Goal: Information Seeking & Learning: Compare options

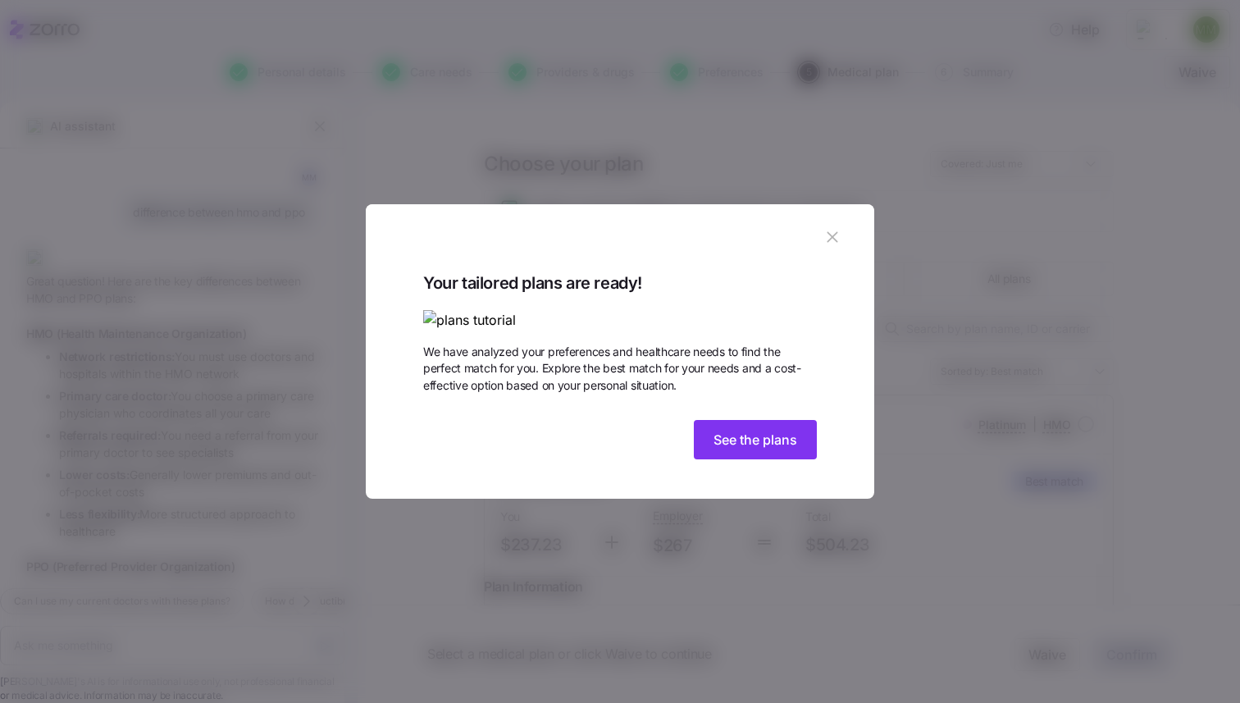
scroll to position [352, 0]
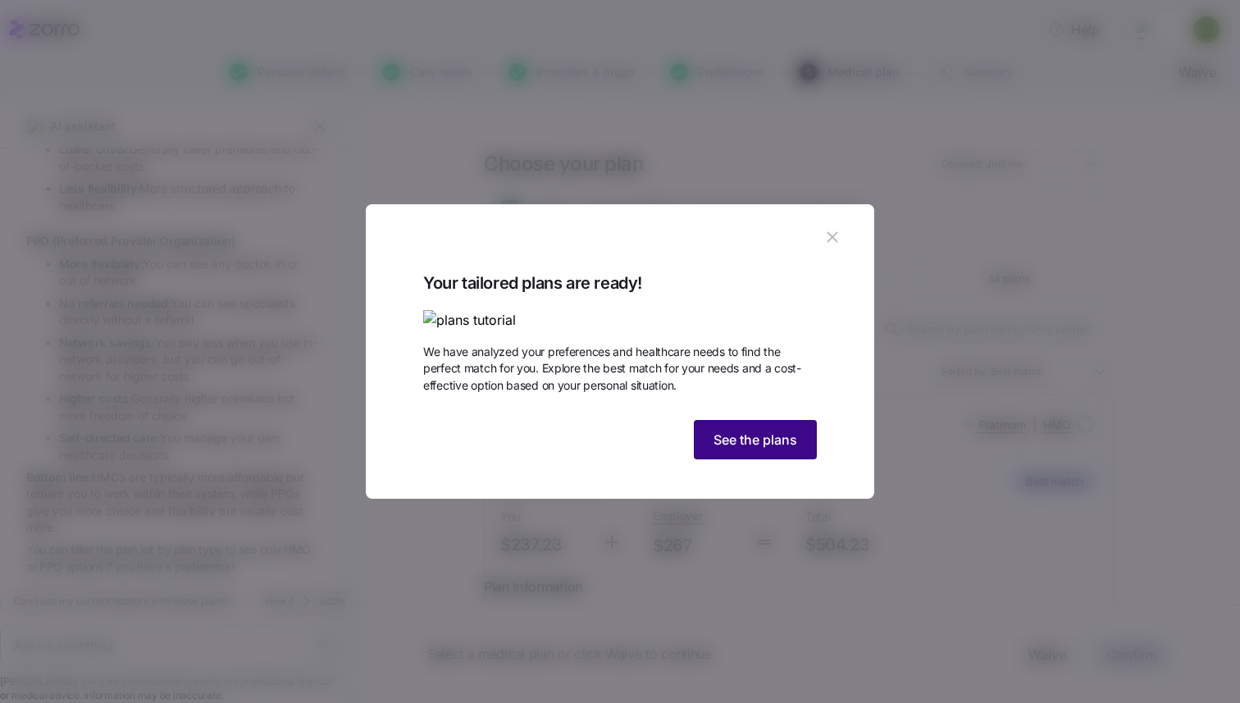
click at [759, 449] on span "See the plans" at bounding box center [755, 440] width 84 height 20
type textarea "x"
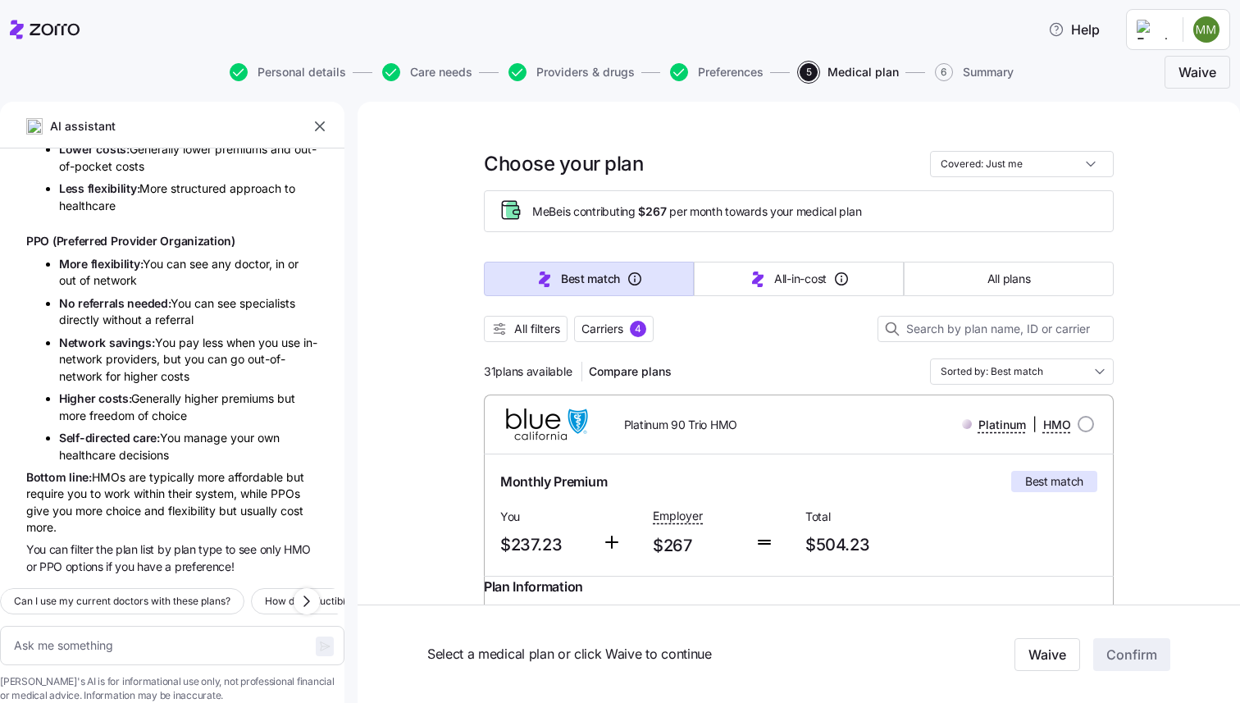
click at [313, 129] on icon "button" at bounding box center [320, 126] width 16 height 16
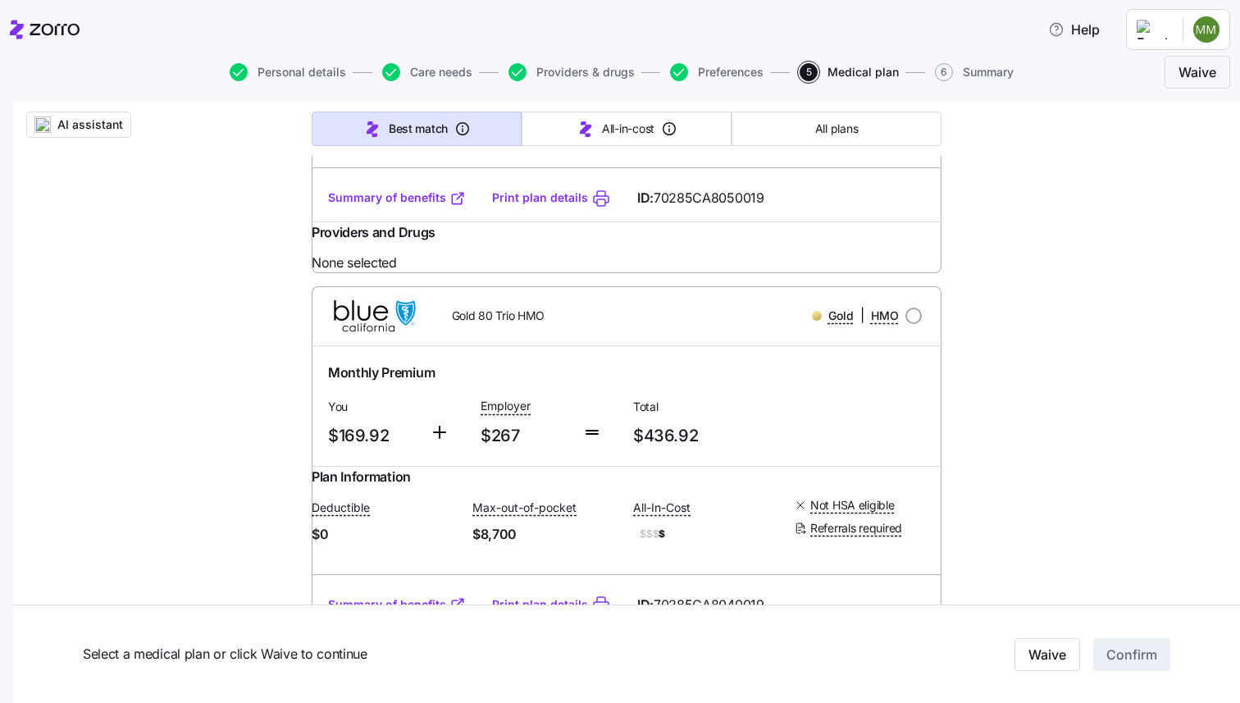
scroll to position [0, 0]
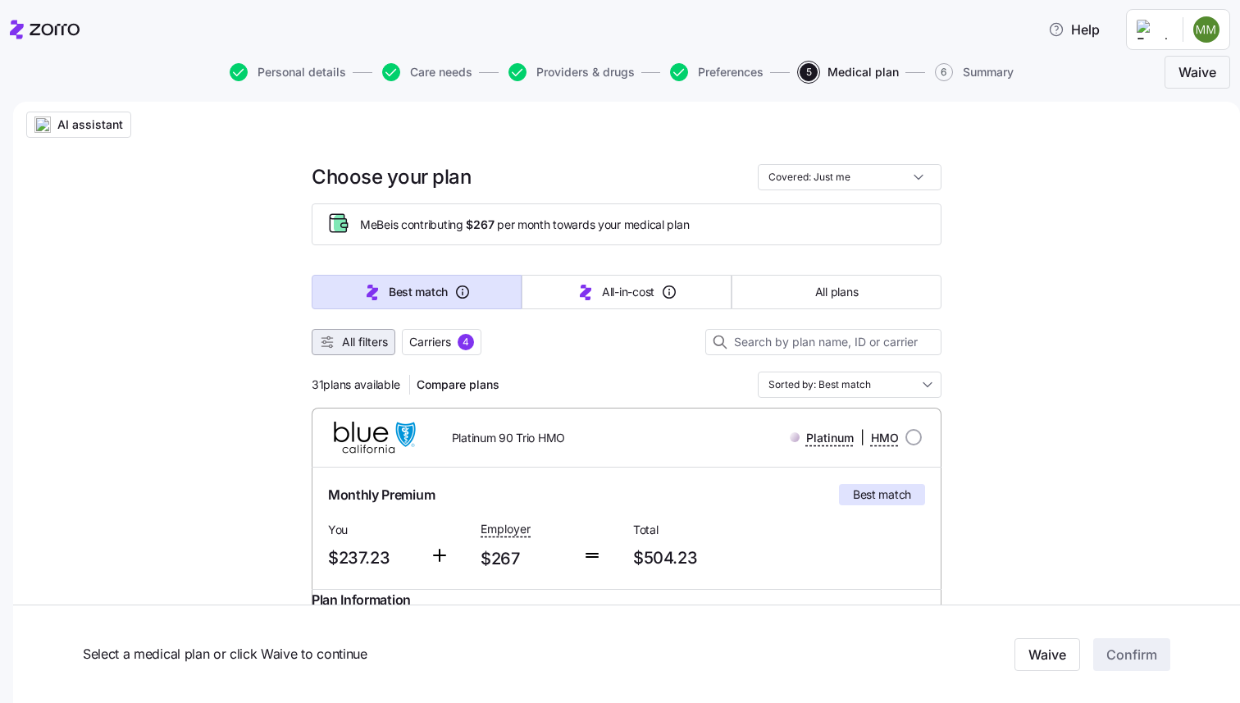
click at [376, 341] on span "All filters" at bounding box center [365, 342] width 46 height 16
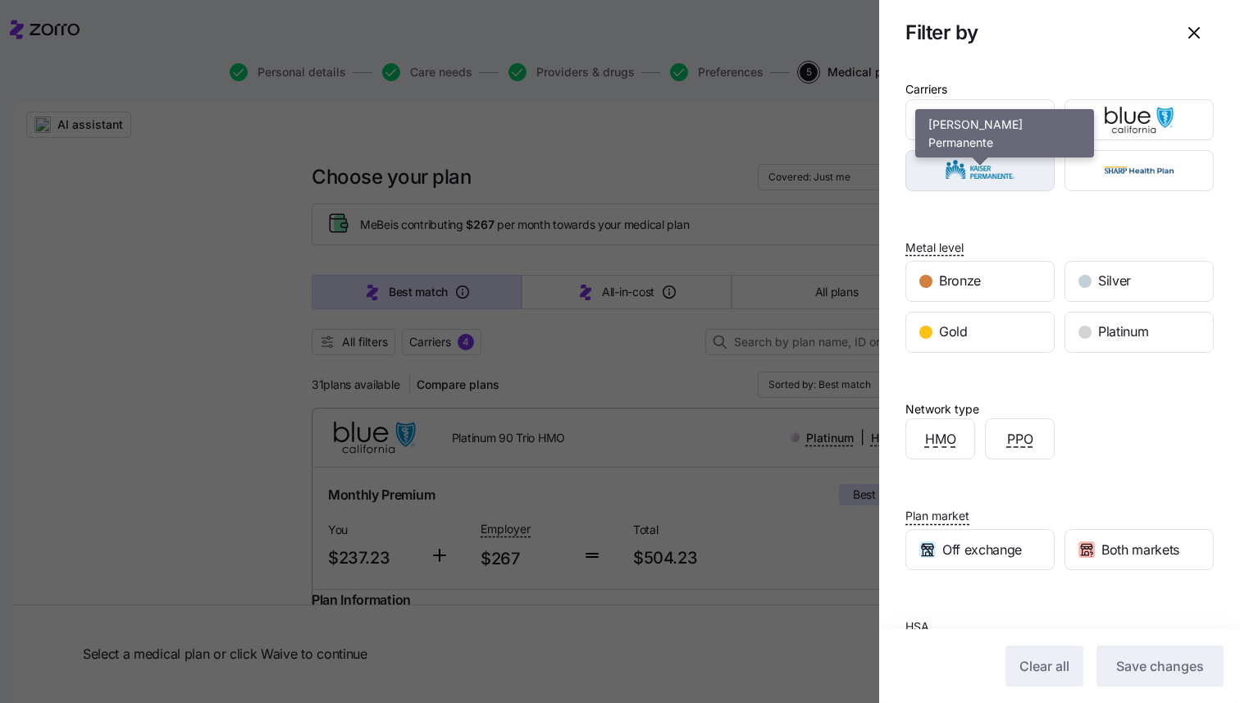
click at [1029, 161] on img "button" at bounding box center [980, 170] width 121 height 33
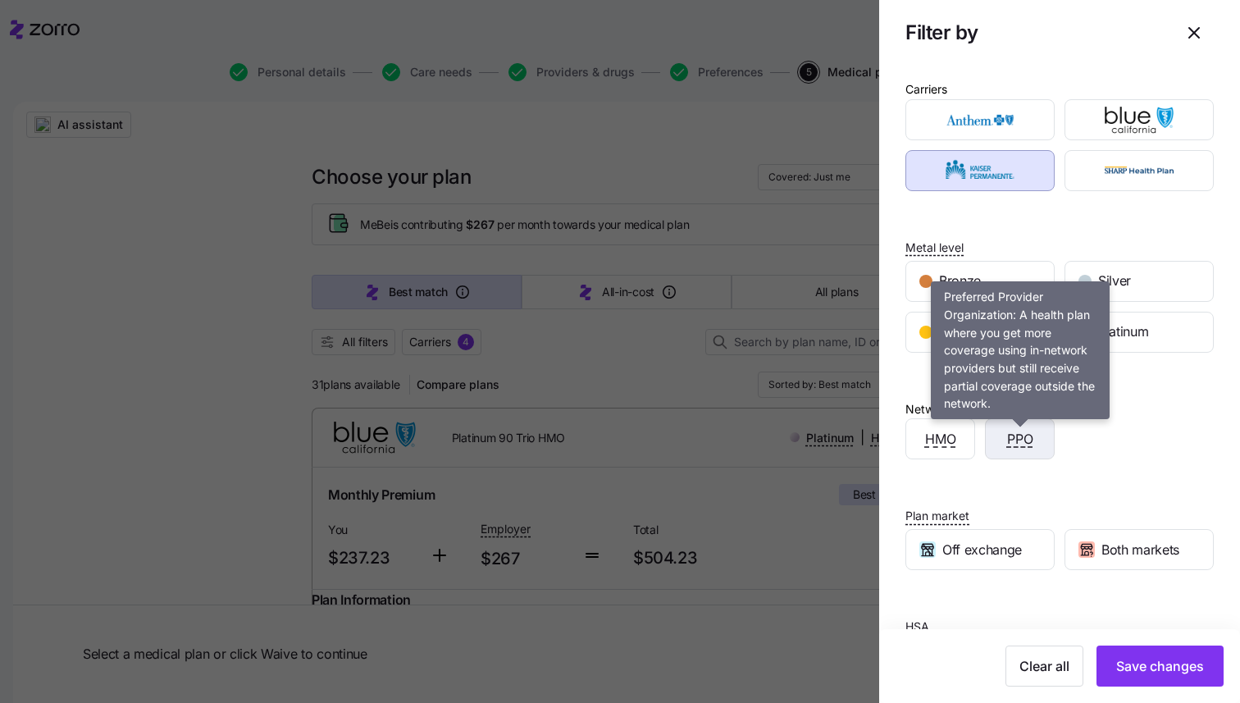
click at [1026, 444] on span "PPO" at bounding box center [1020, 439] width 26 height 20
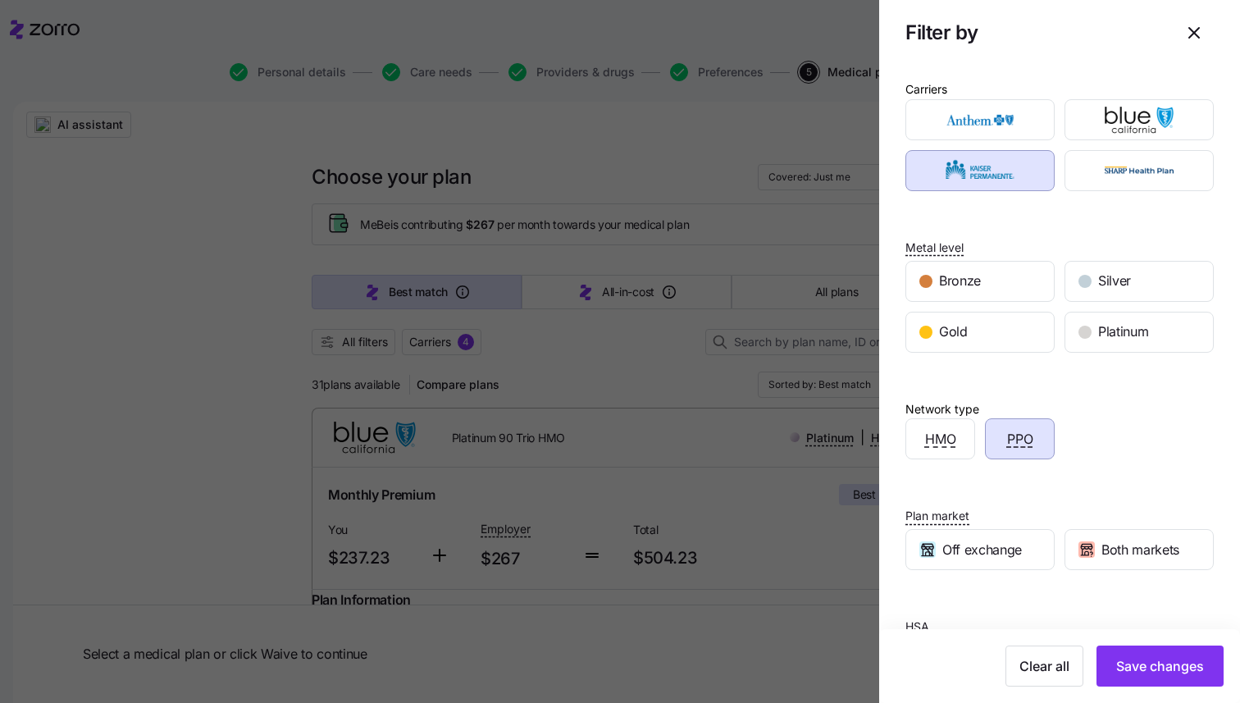
scroll to position [78, 0]
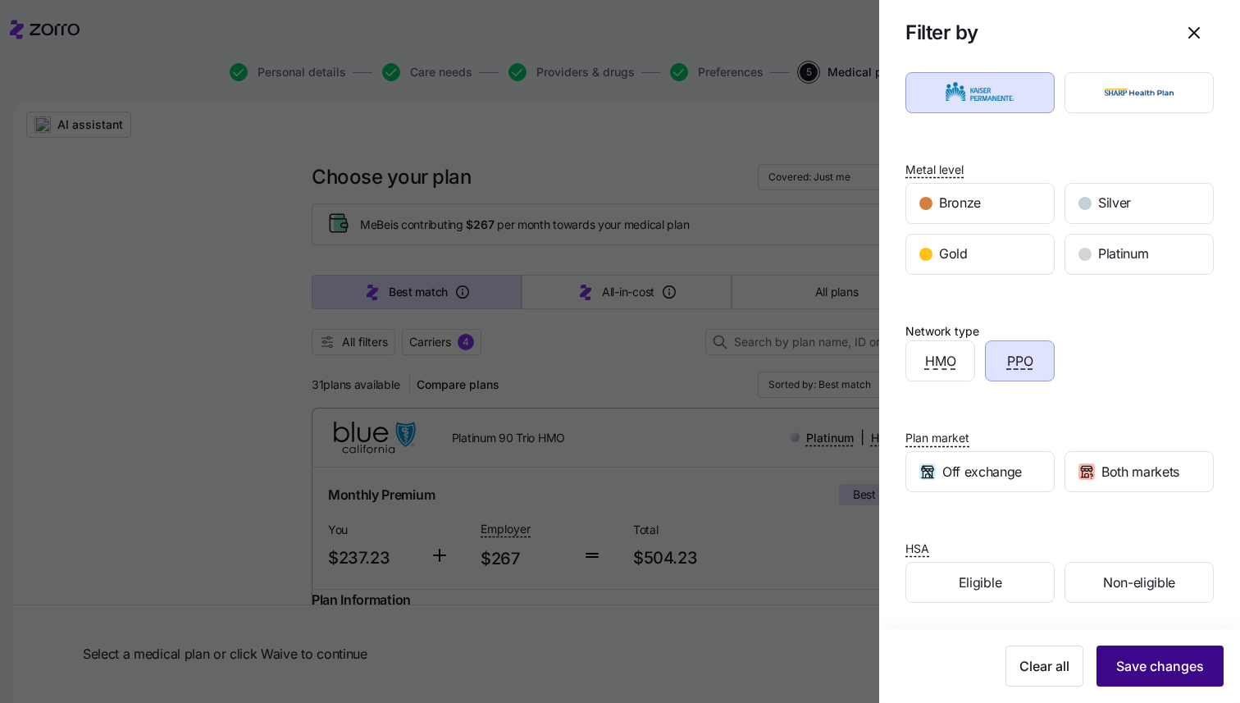
click at [1126, 656] on button "Save changes" at bounding box center [1159, 665] width 127 height 41
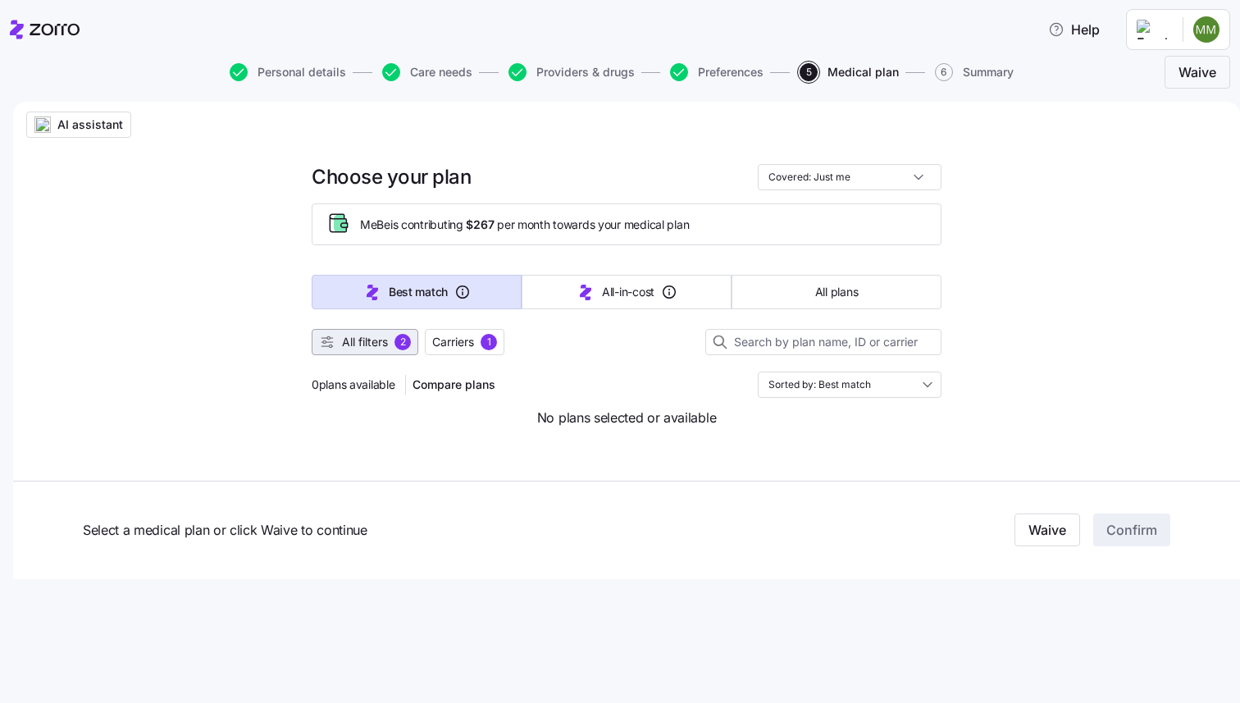
click at [407, 344] on div "2" at bounding box center [402, 342] width 16 height 16
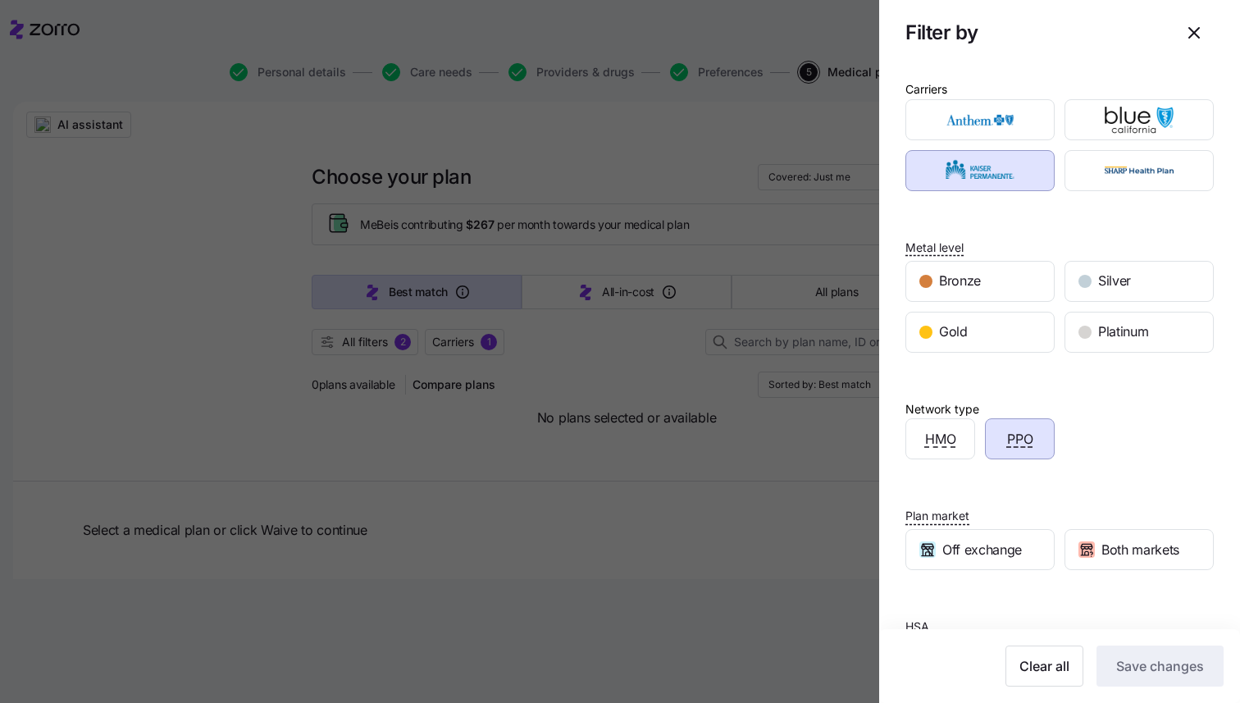
click at [819, 449] on div at bounding box center [620, 351] width 1240 height 703
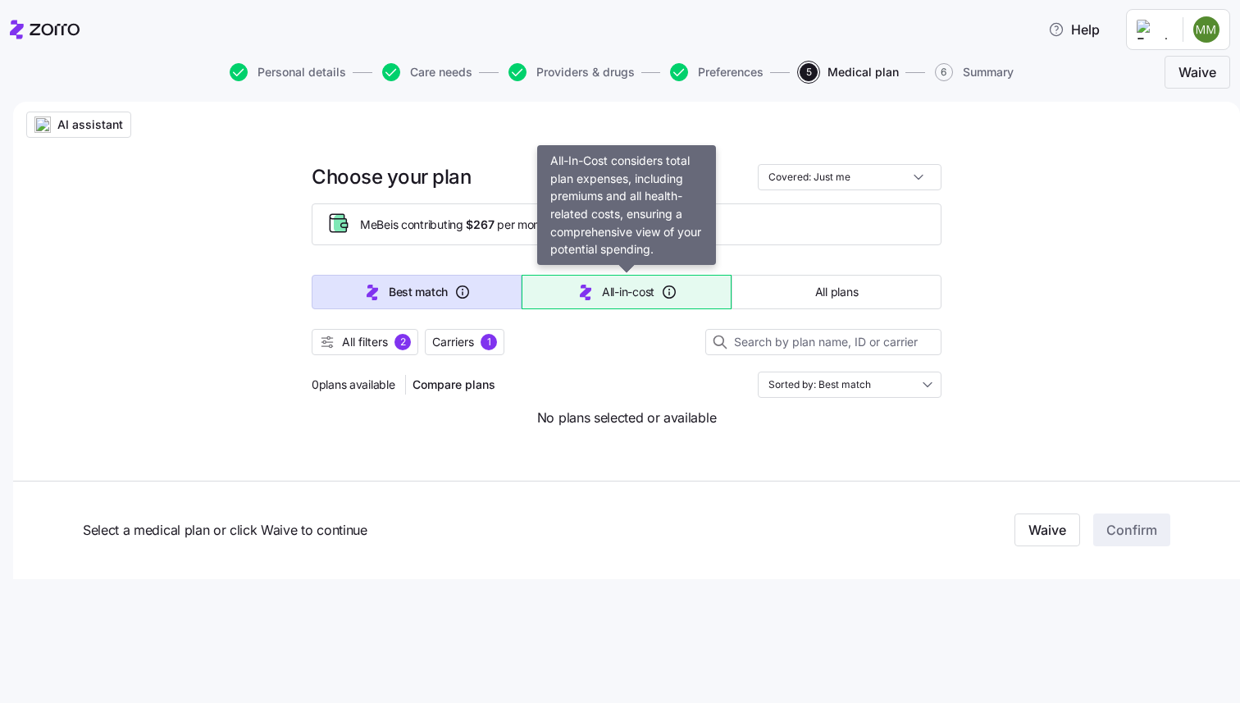
click at [652, 297] on span "All-in-cost" at bounding box center [628, 292] width 52 height 16
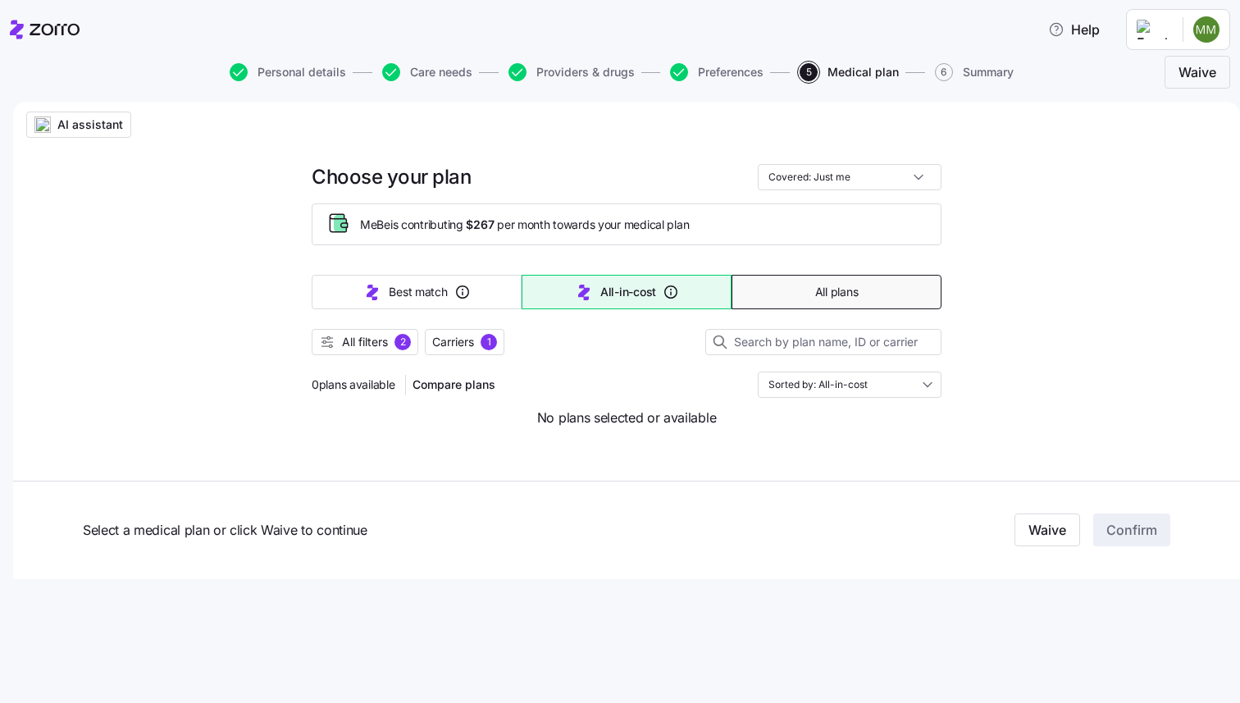
click at [785, 294] on button "All plans" at bounding box center [836, 292] width 210 height 34
type input "Sorted by: Premium"
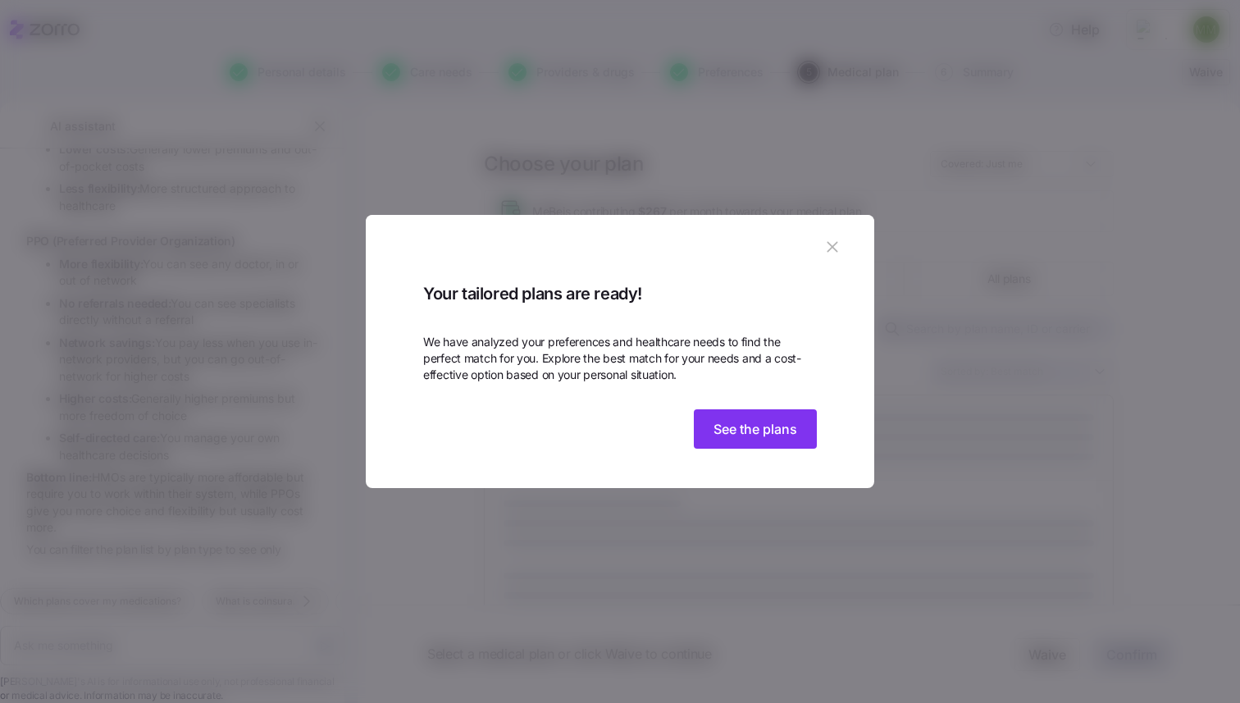
scroll to position [352, 0]
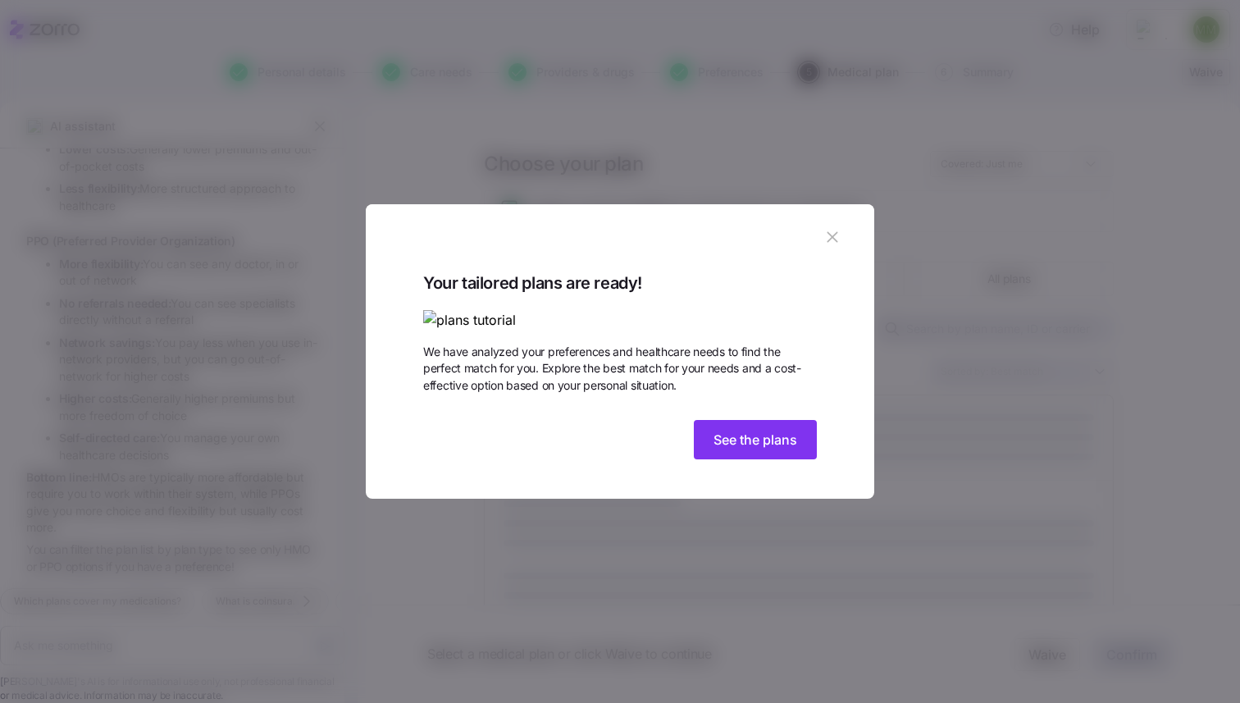
click at [824, 228] on icon "button" at bounding box center [832, 237] width 18 height 18
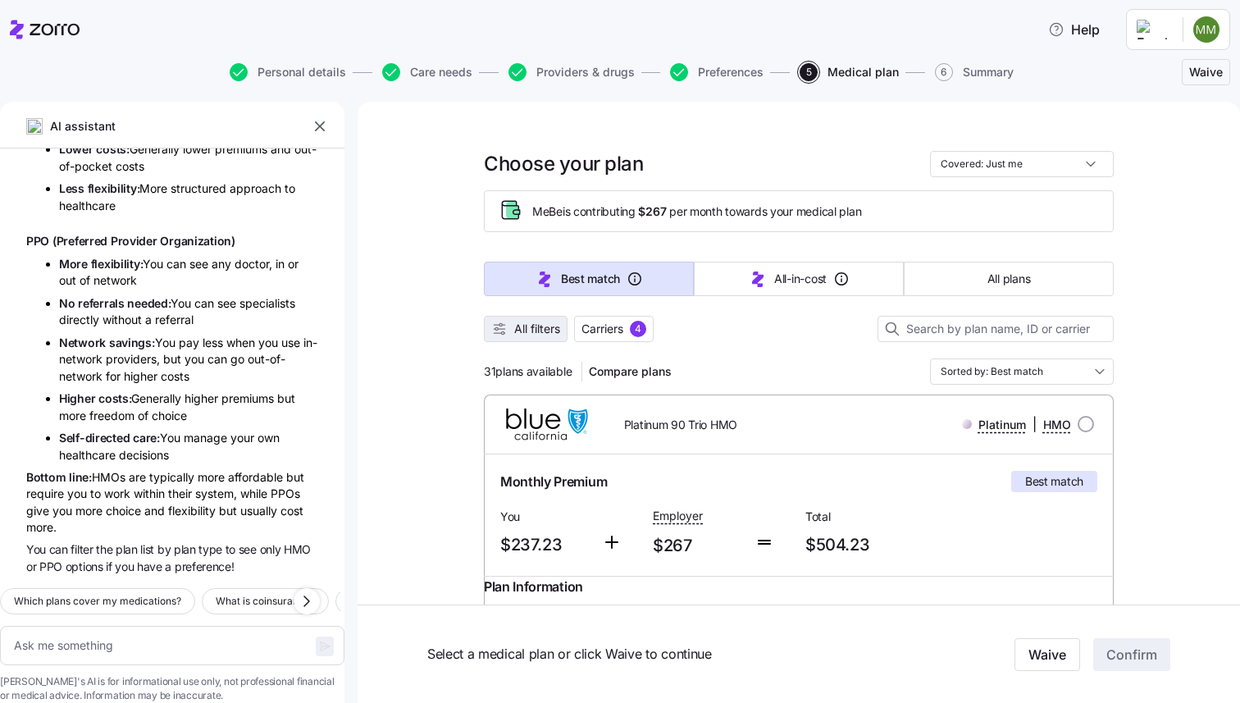
click at [517, 333] on span "All filters" at bounding box center [537, 329] width 46 height 16
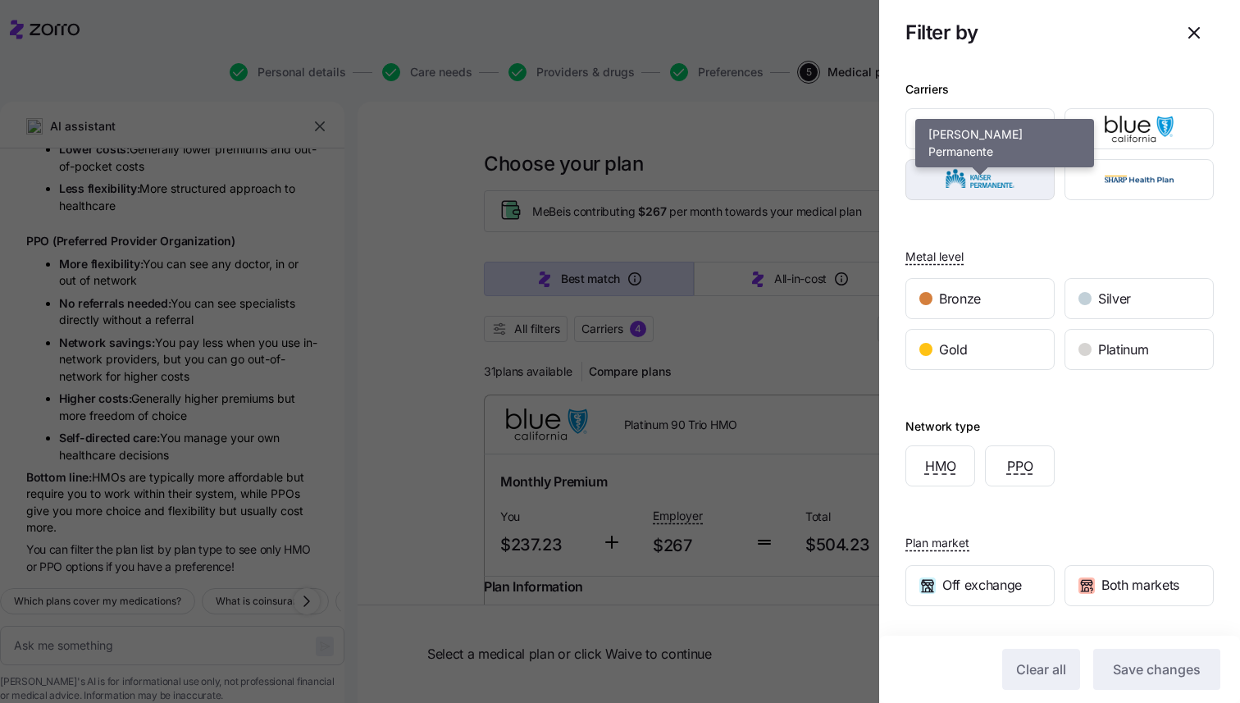
click at [954, 188] on img "button" at bounding box center [980, 179] width 121 height 33
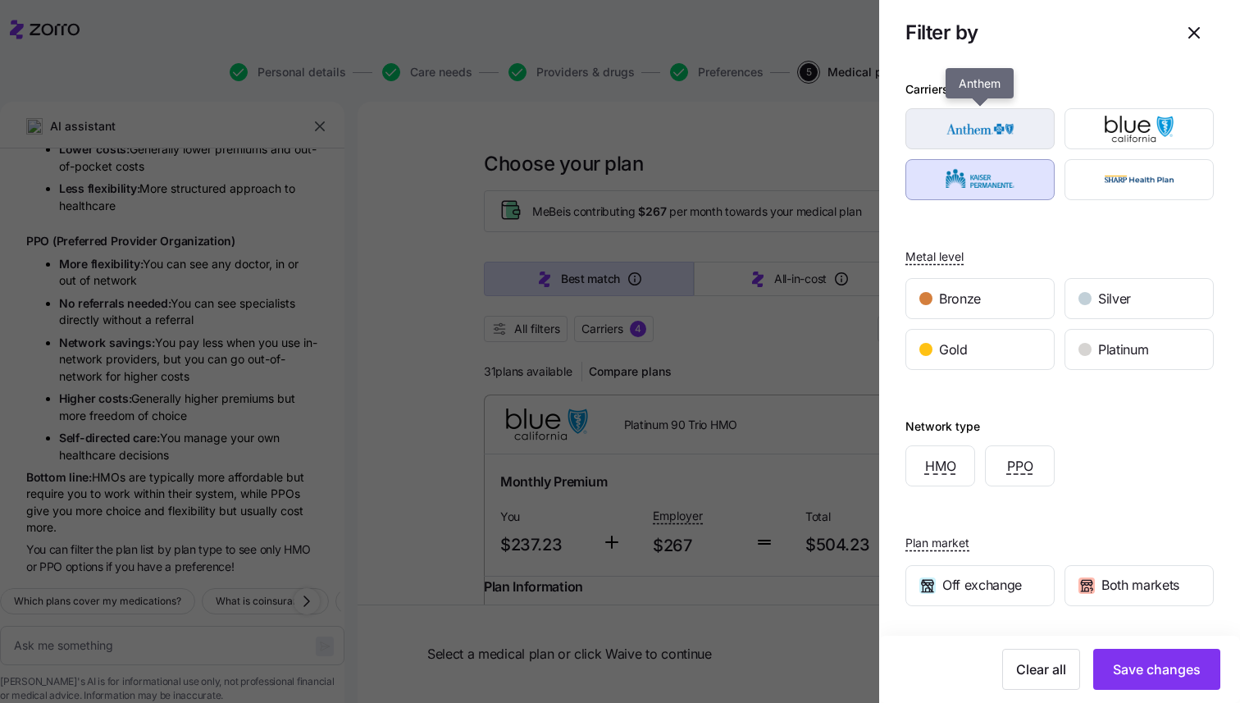
click at [987, 132] on img "button" at bounding box center [980, 128] width 121 height 33
click at [1027, 480] on div "PPO" at bounding box center [1020, 465] width 68 height 39
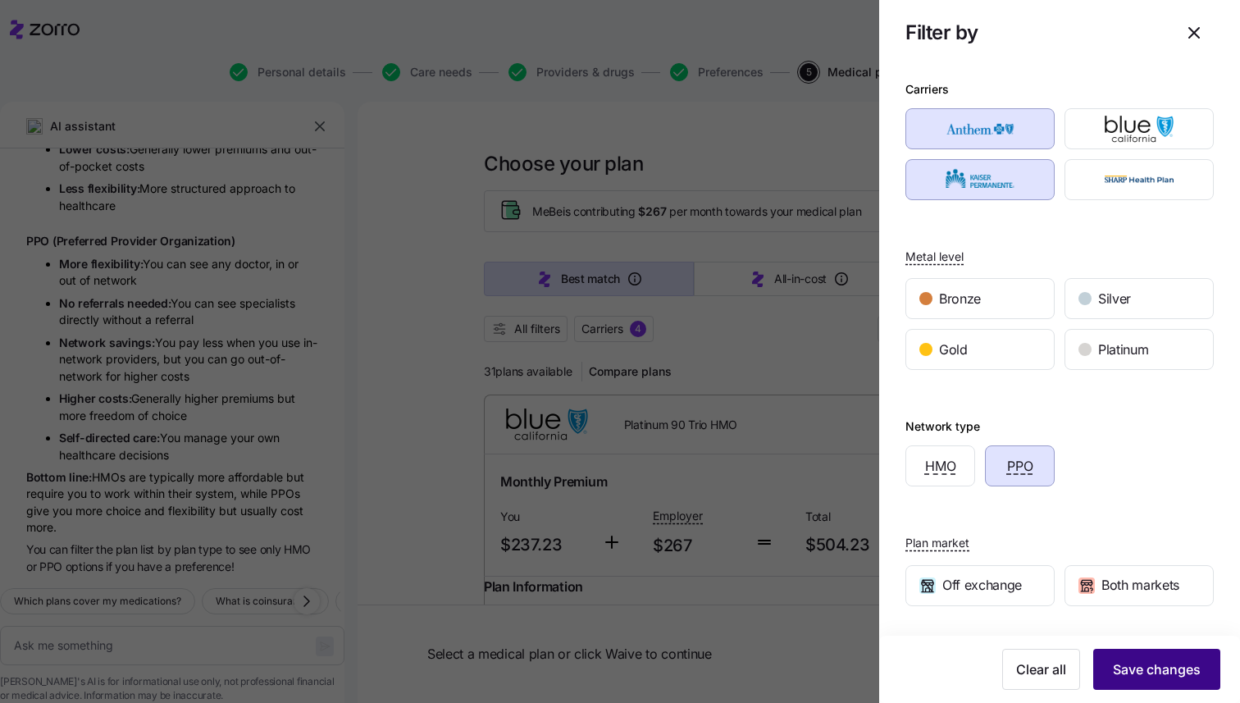
click at [1127, 663] on span "Save changes" at bounding box center [1157, 669] width 88 height 20
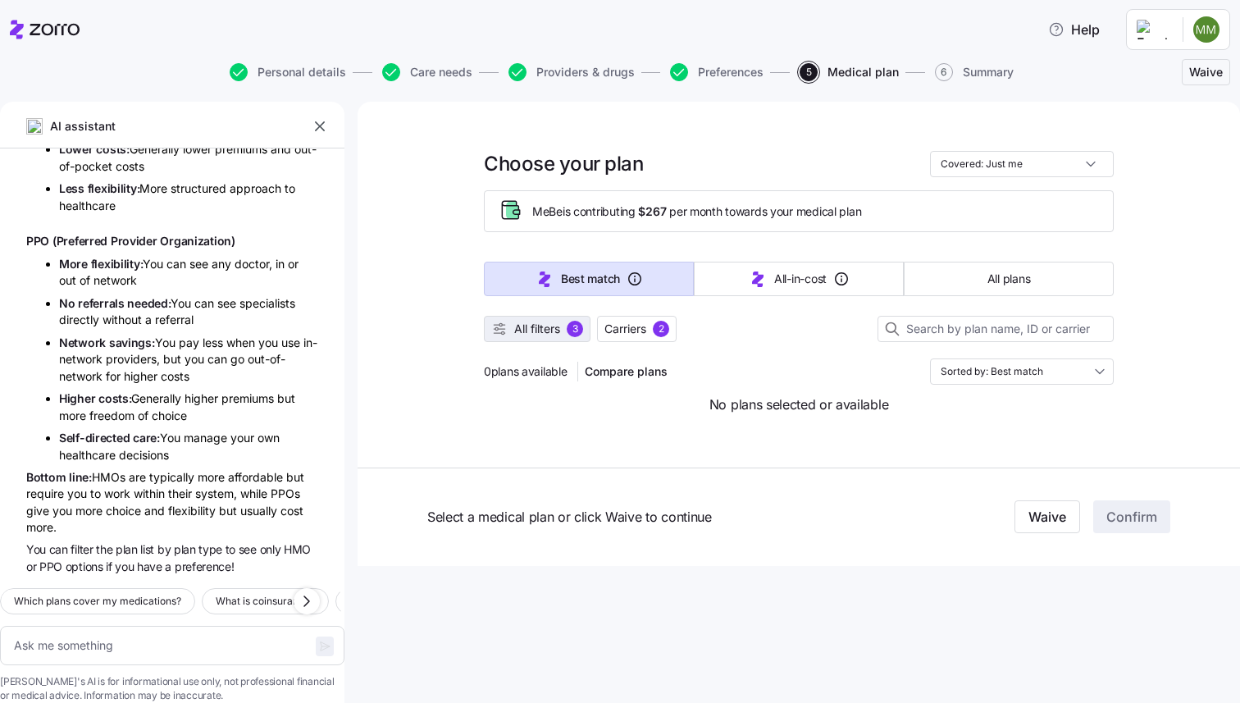
click at [549, 330] on span "All filters" at bounding box center [537, 329] width 46 height 16
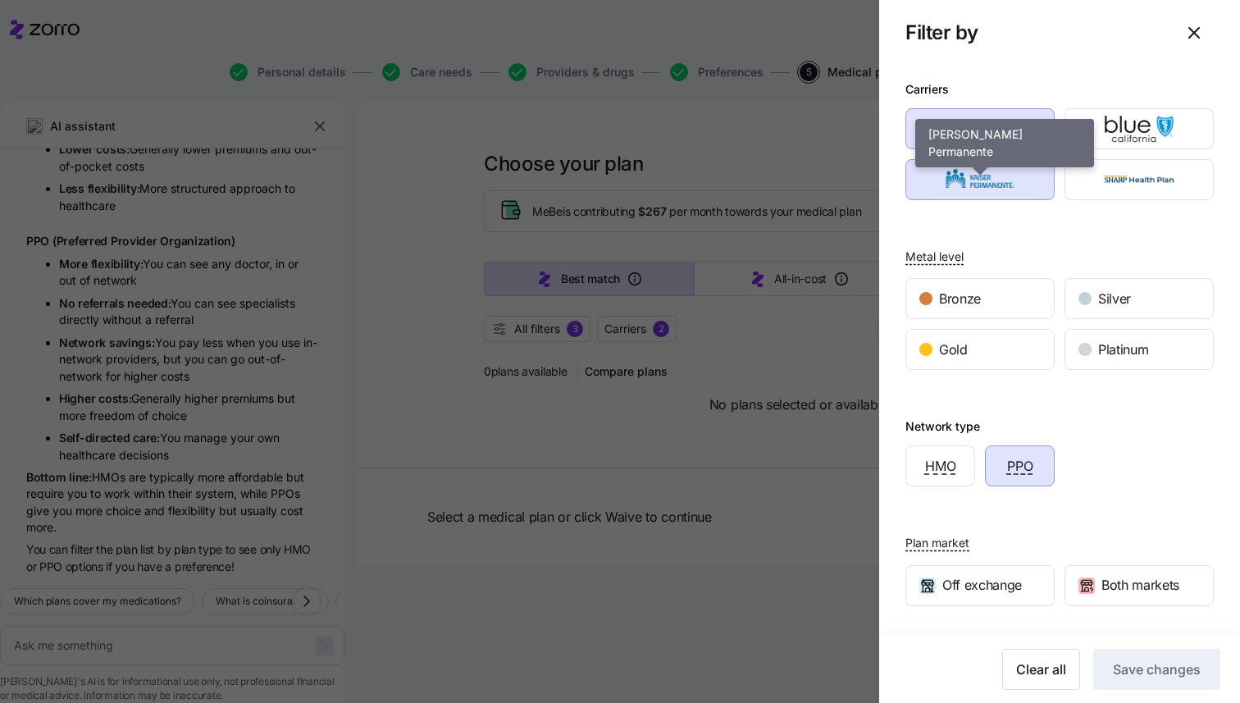
click at [1018, 193] on img "button" at bounding box center [980, 179] width 121 height 33
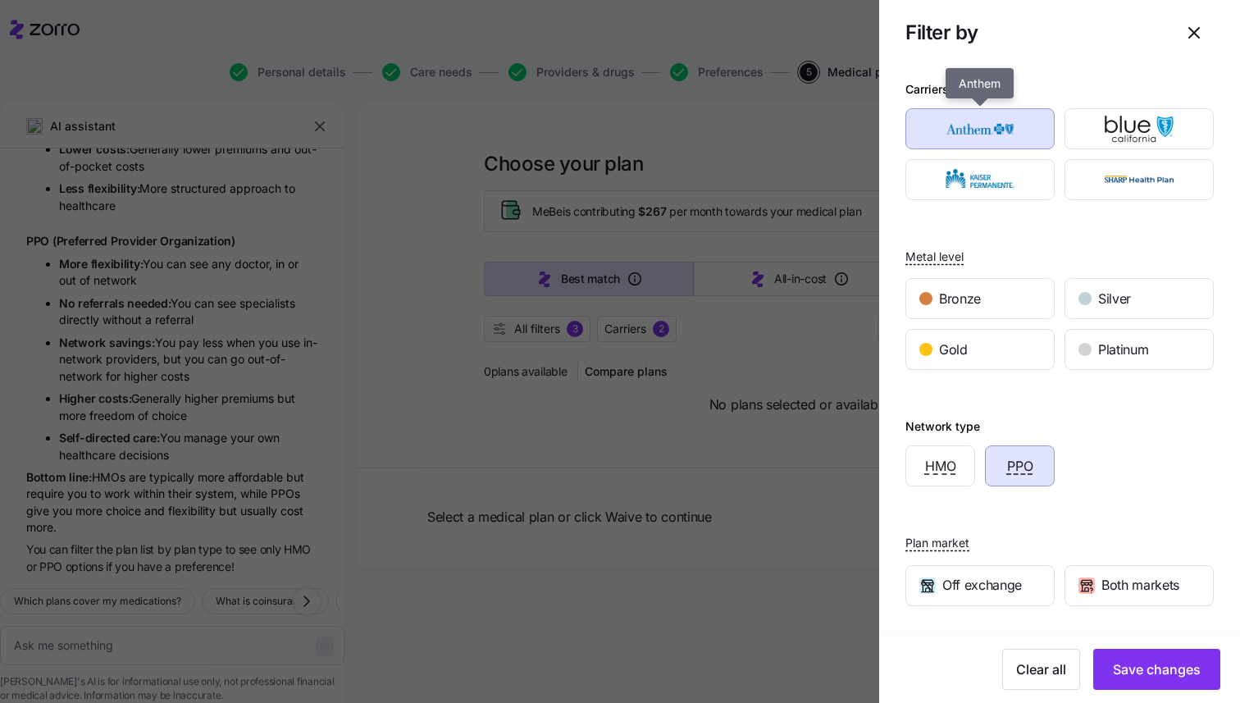
click at [1018, 147] on div "button" at bounding box center [980, 128] width 148 height 39
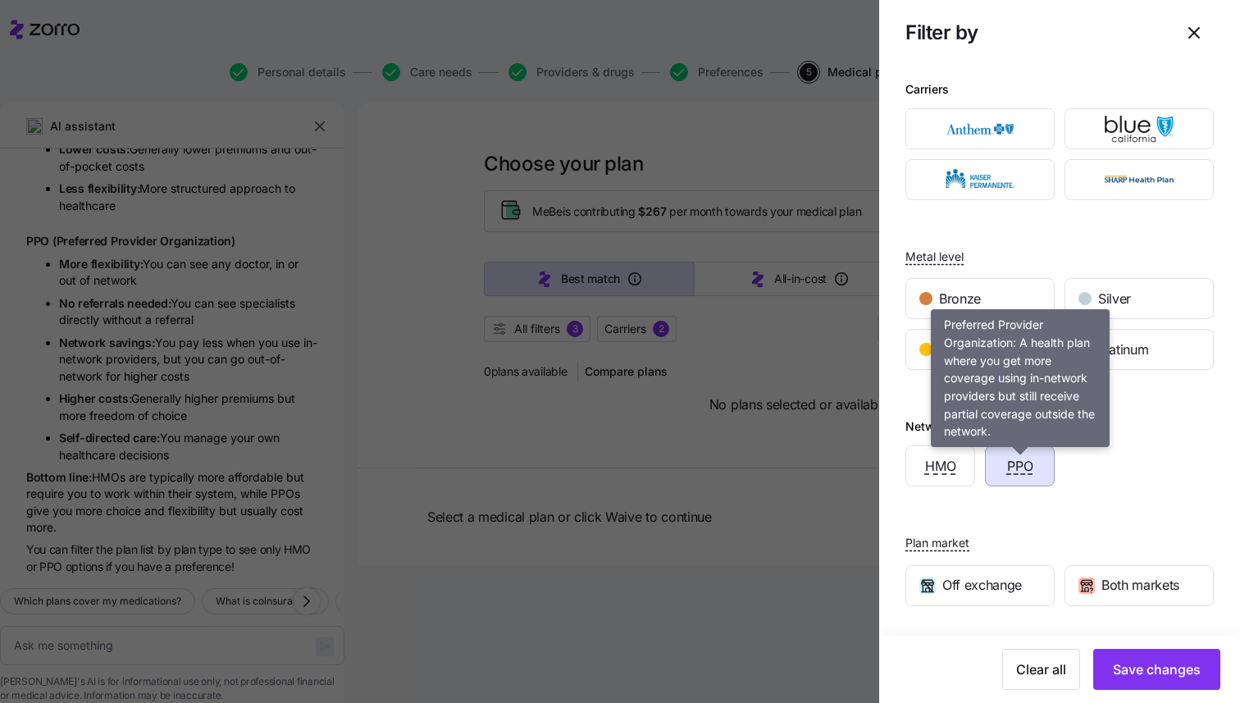
click at [1017, 464] on span "PPO" at bounding box center [1020, 466] width 26 height 20
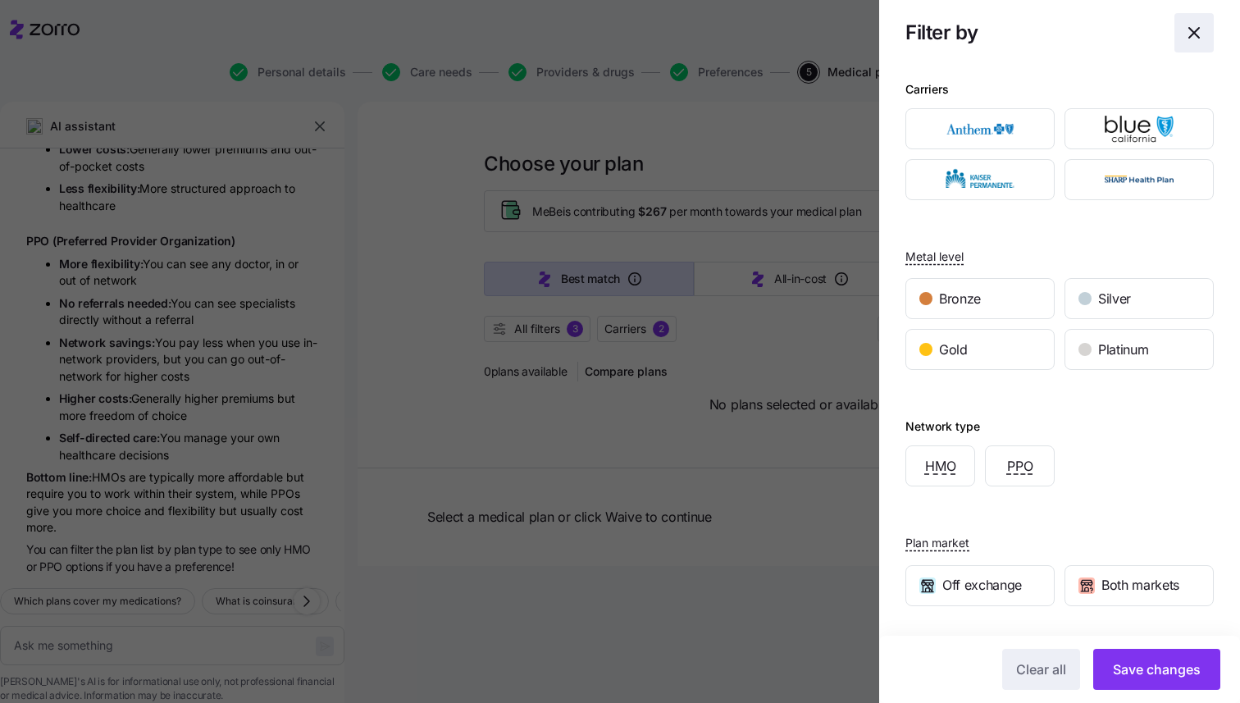
click at [1191, 34] on icon "button" at bounding box center [1194, 33] width 20 height 20
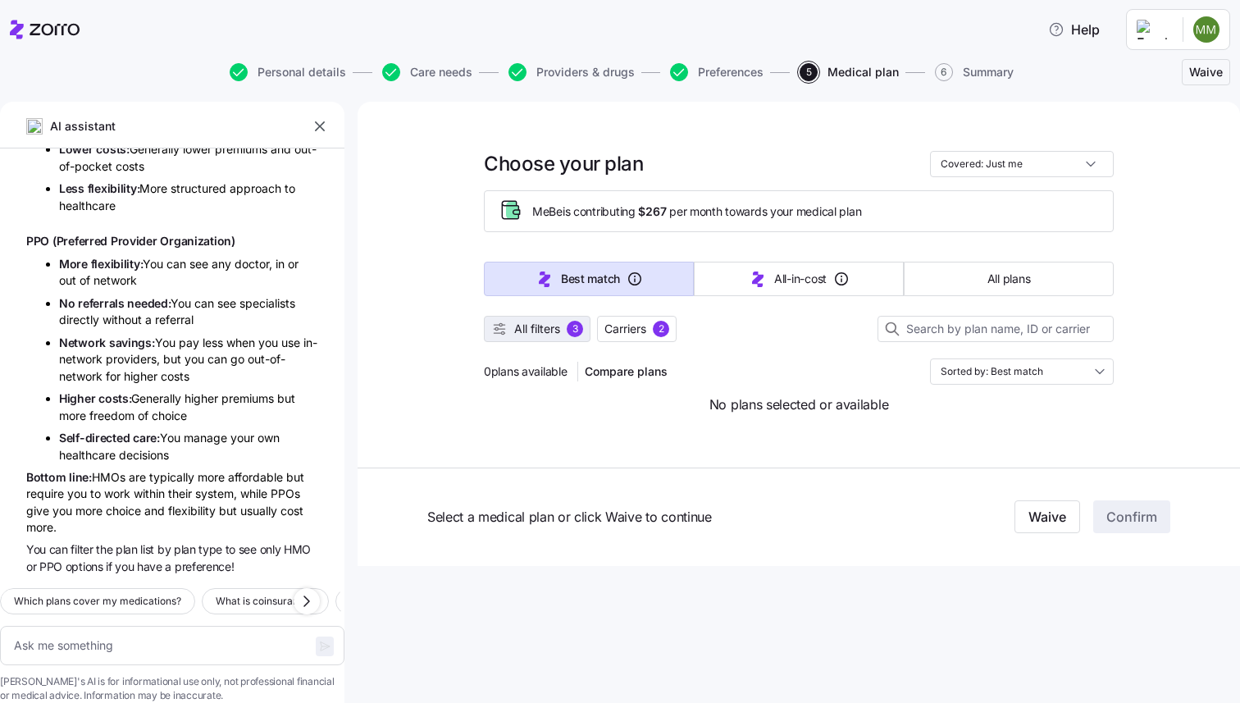
click at [579, 325] on div "3" at bounding box center [575, 329] width 16 height 16
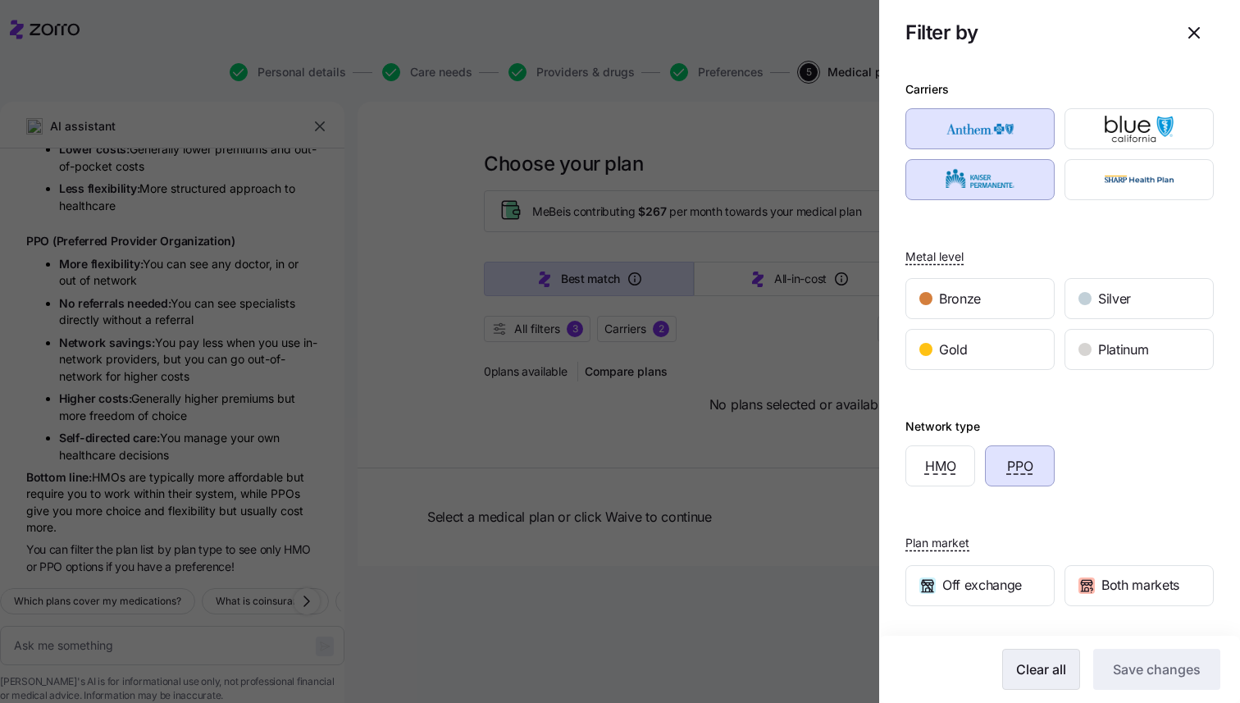
click at [1030, 656] on button "Clear all" at bounding box center [1041, 669] width 78 height 41
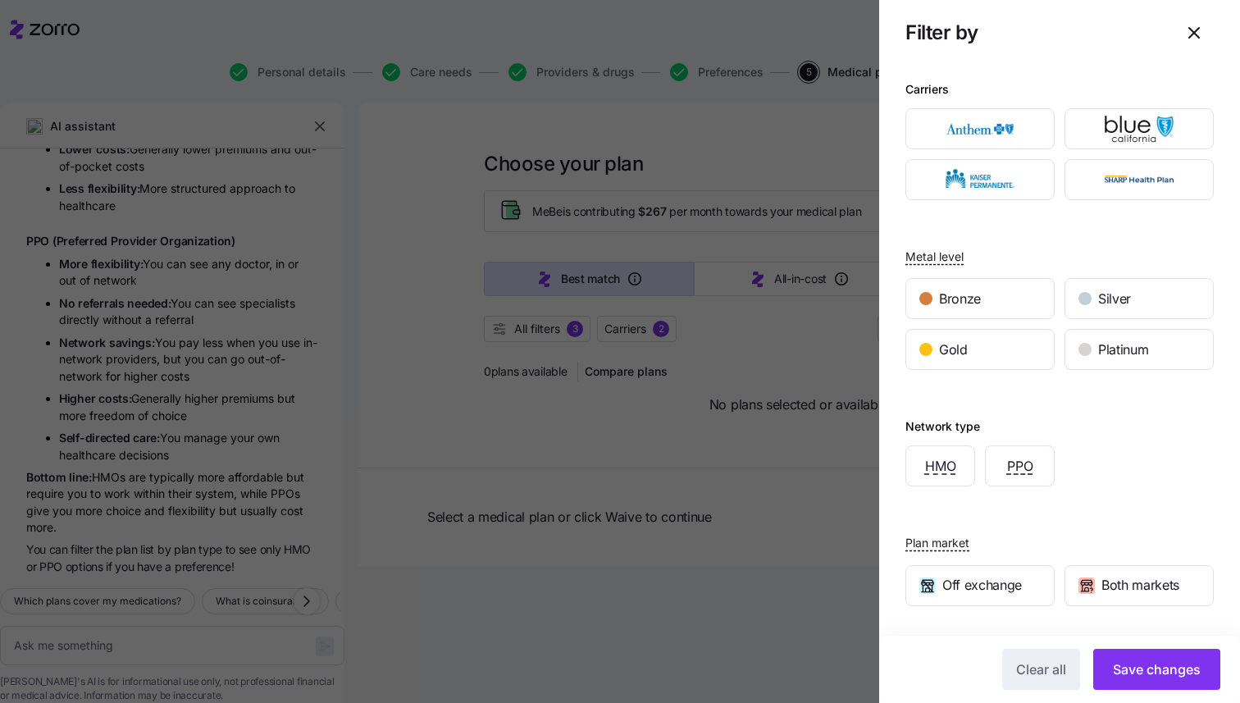
click at [773, 511] on div at bounding box center [620, 351] width 1240 height 703
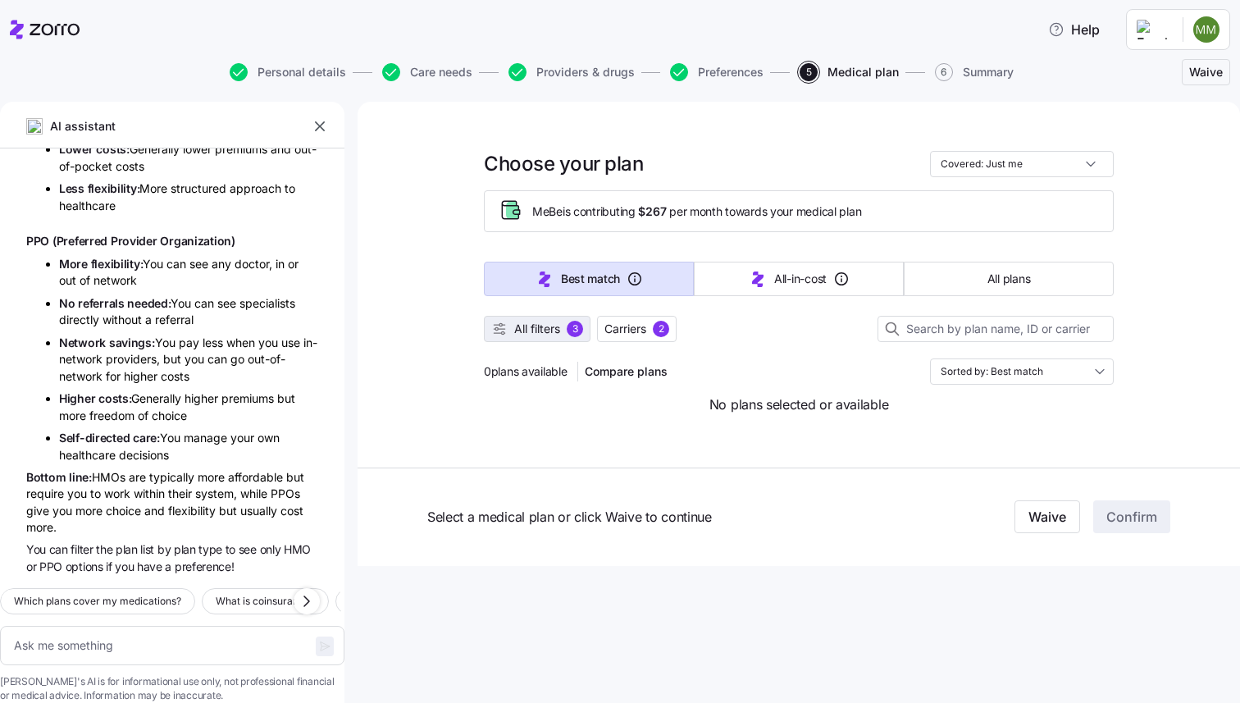
click at [566, 333] on span "All filters 3" at bounding box center [537, 329] width 92 height 16
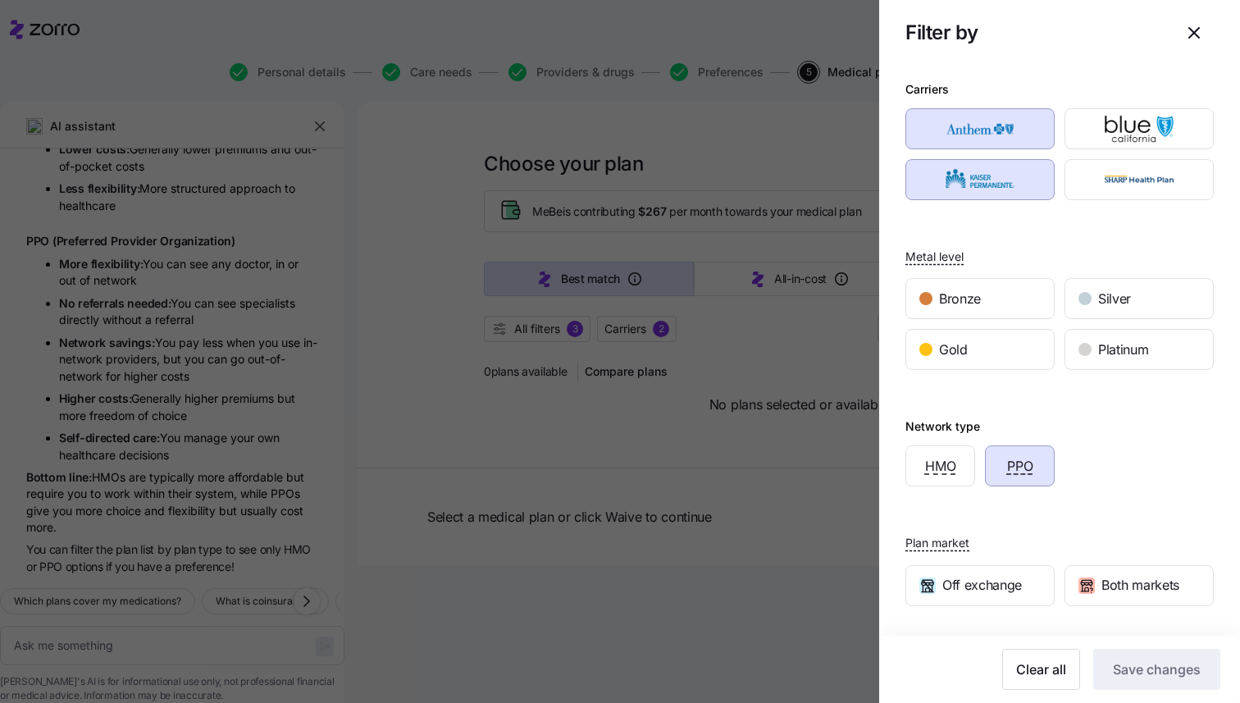
click at [1052, 644] on div "Clear all Save changes" at bounding box center [1059, 668] width 361 height 67
click at [1052, 658] on button "Clear all" at bounding box center [1041, 669] width 78 height 41
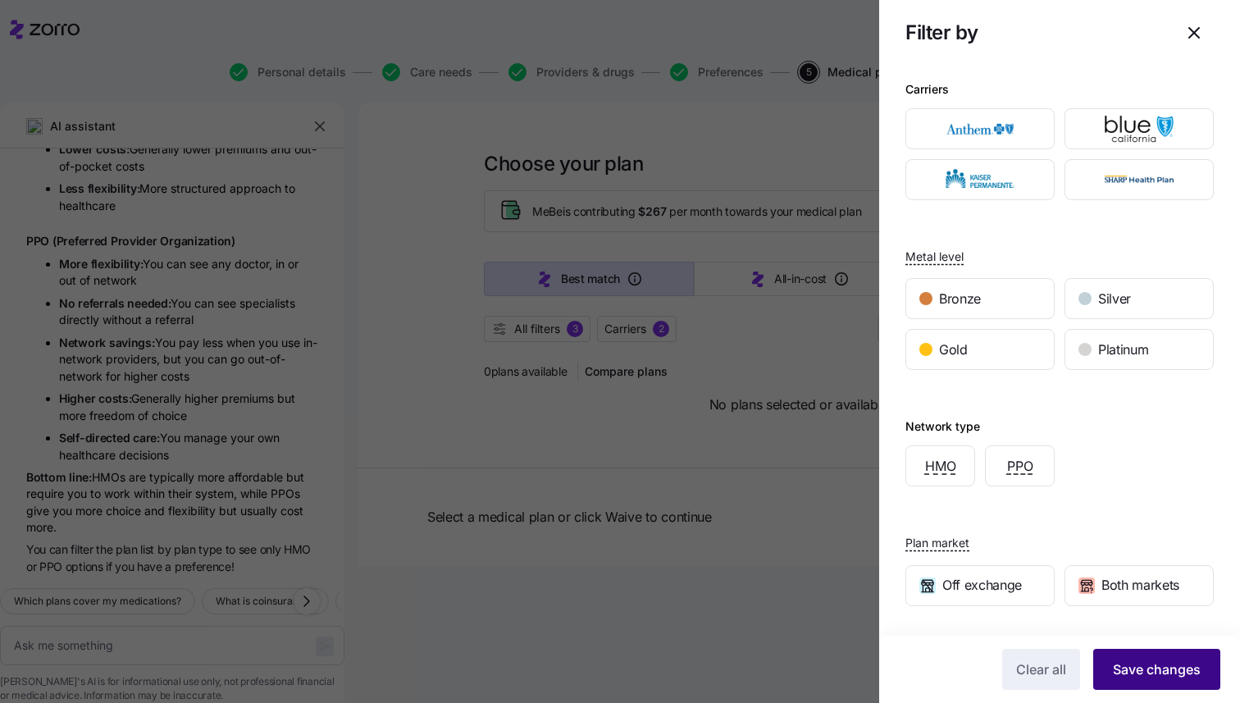
click at [1141, 681] on button "Save changes" at bounding box center [1156, 669] width 127 height 41
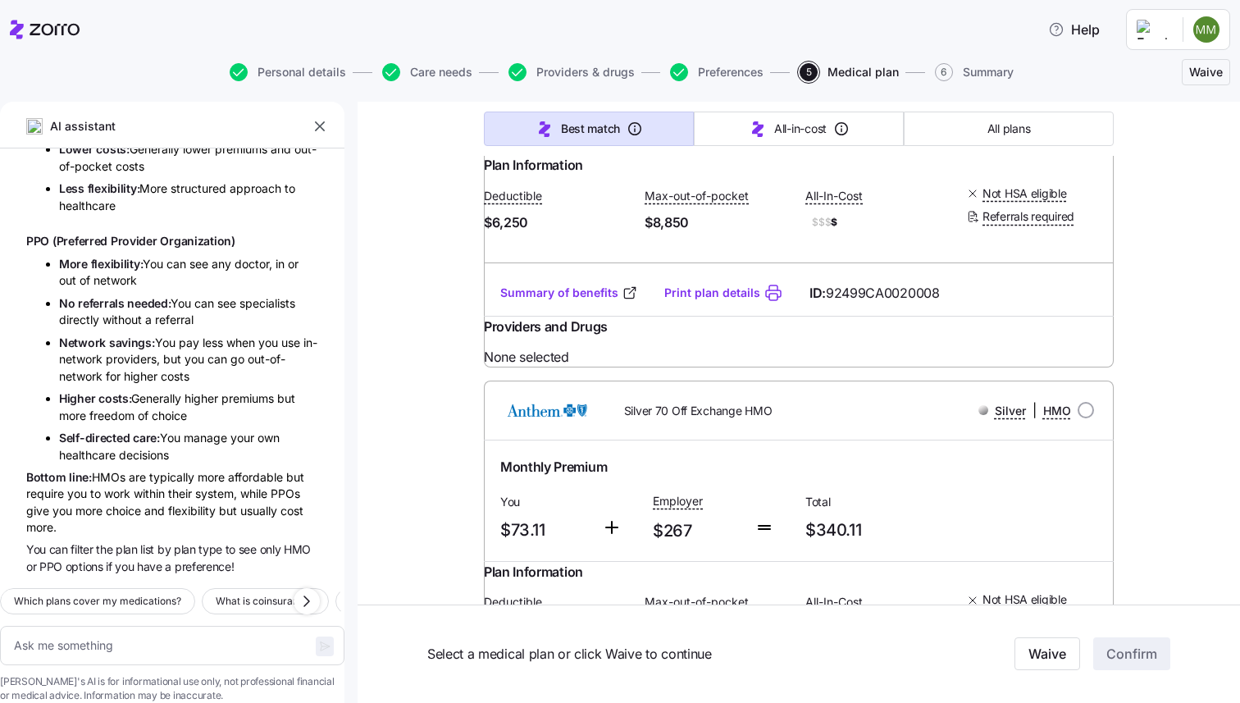
scroll to position [9364, 0]
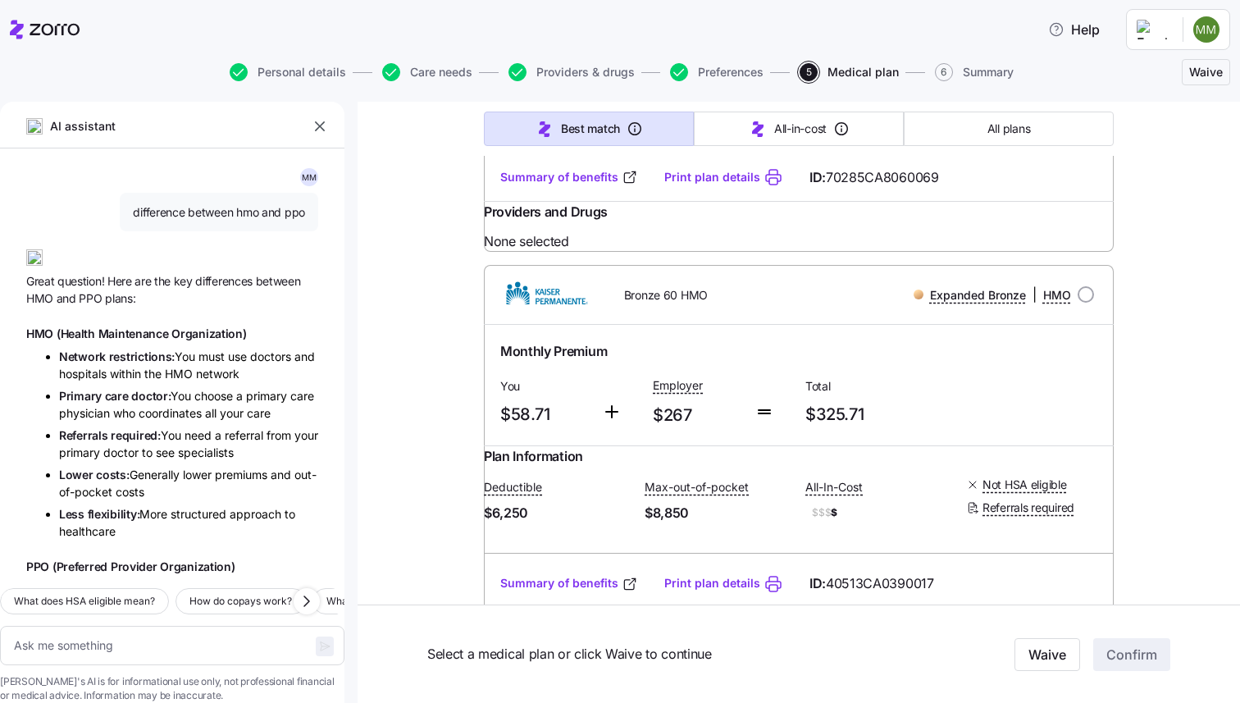
scroll to position [10692, 0]
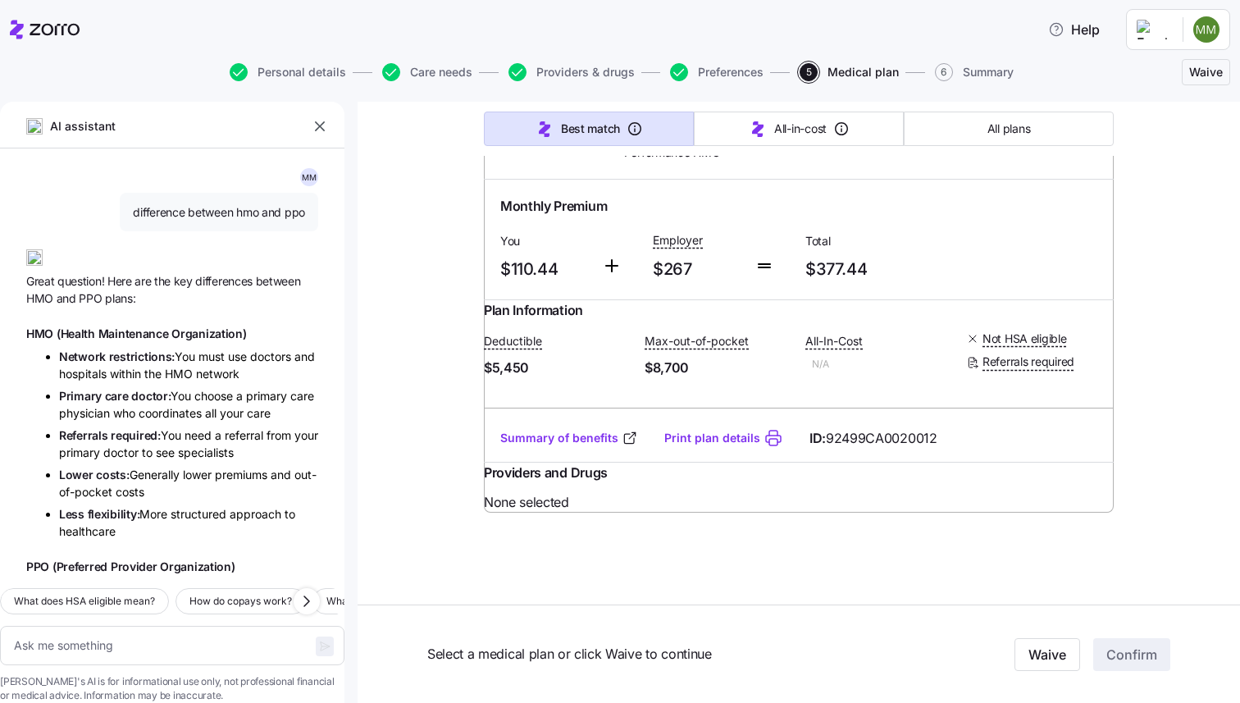
scroll to position [12505, 0]
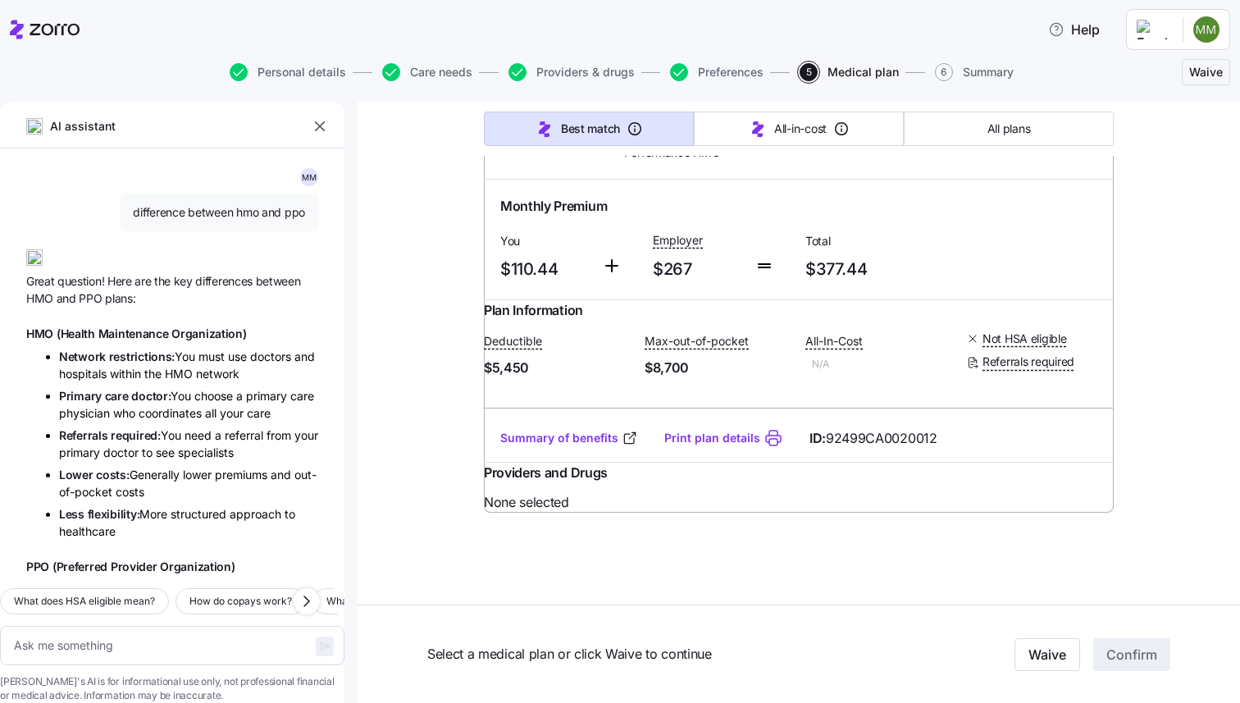
scroll to position [13417, 0]
click at [597, 32] on link "Summary of benefits" at bounding box center [569, 24] width 138 height 16
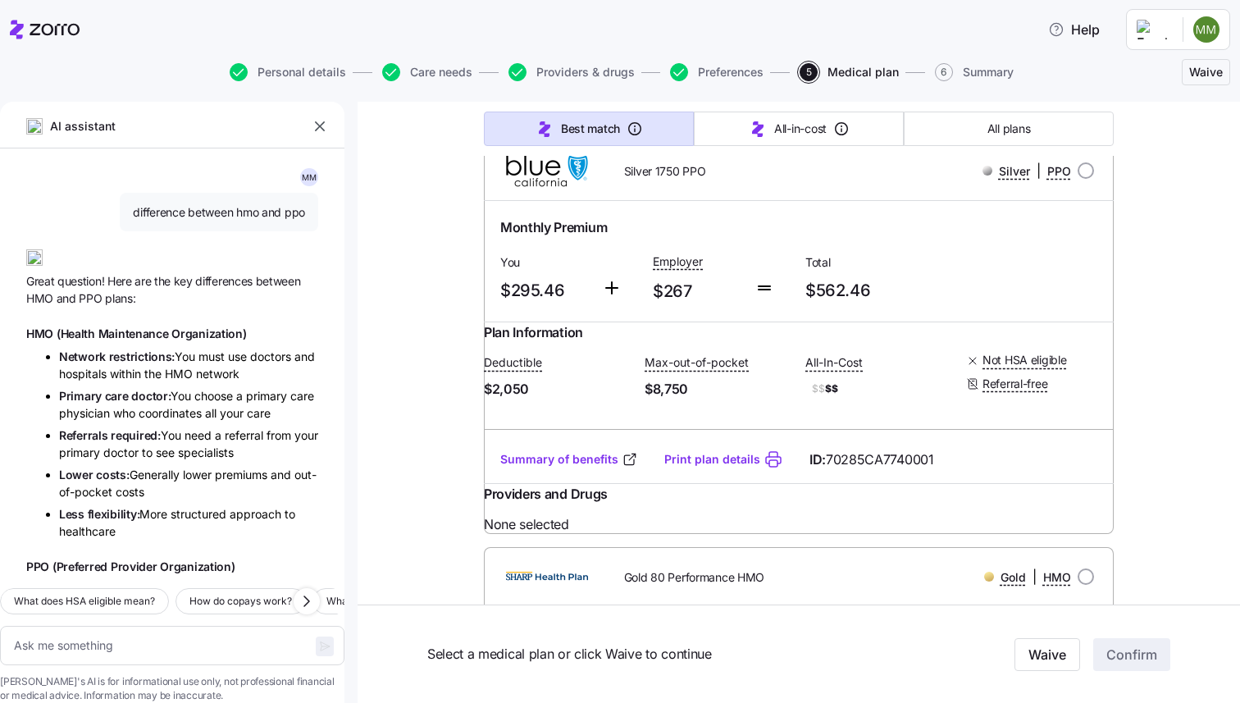
scroll to position [5700, 0]
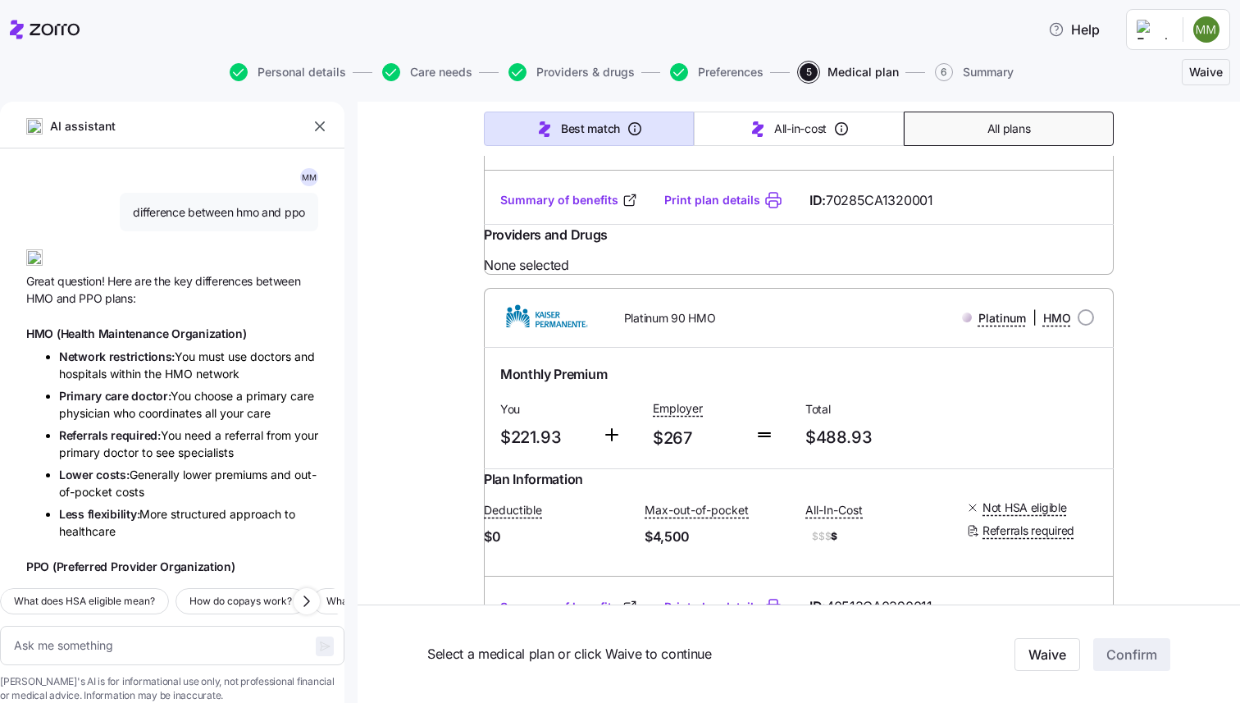
click at [986, 134] on button "All plans" at bounding box center [1009, 129] width 210 height 34
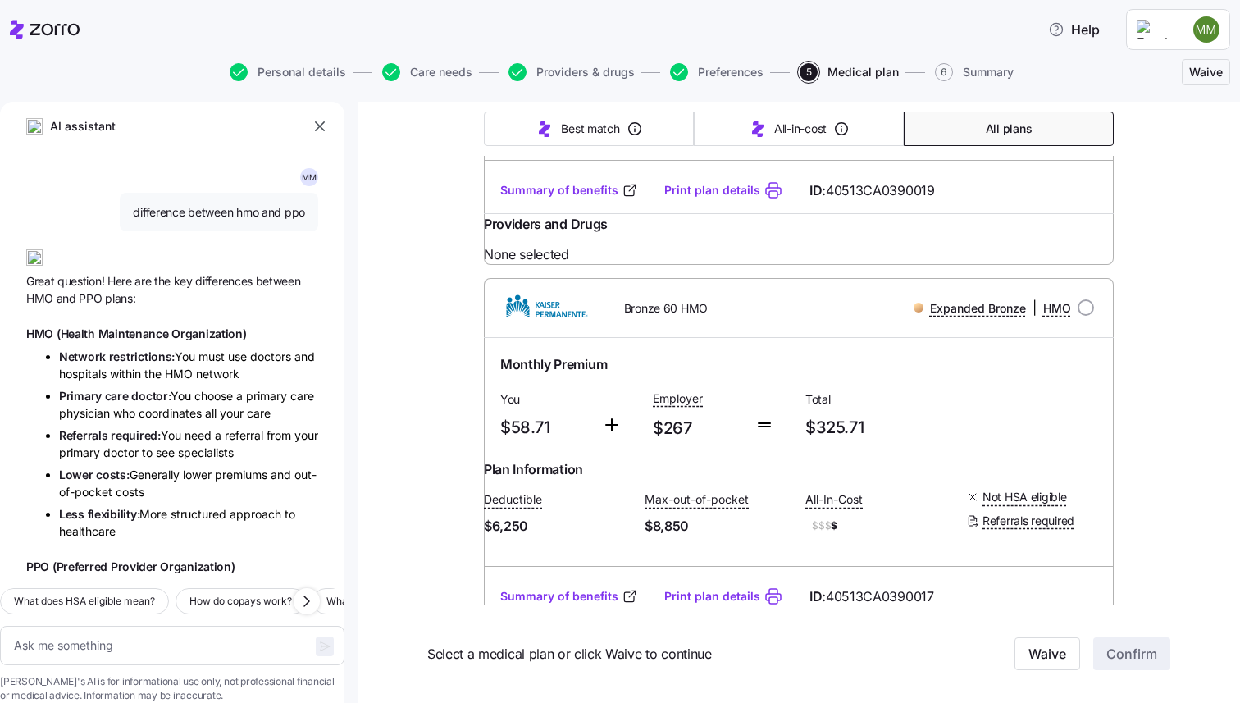
type textarea "x"
type input "Sorted by: Premium"
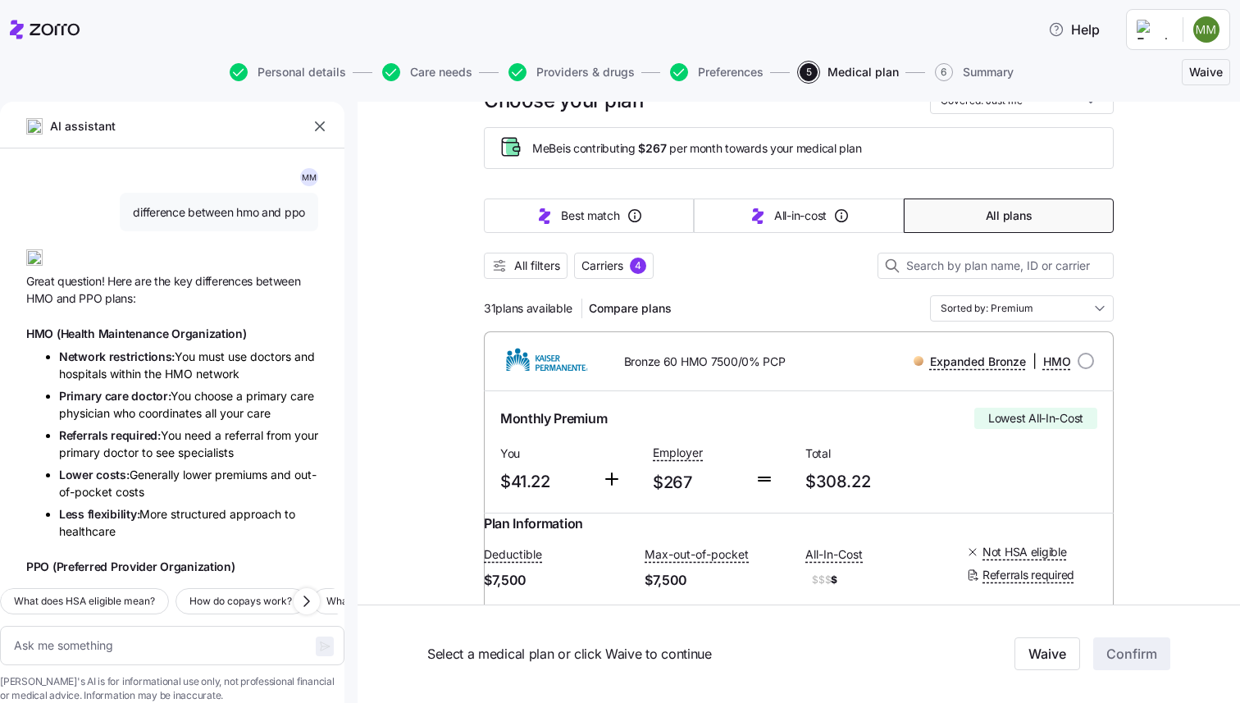
scroll to position [71, 0]
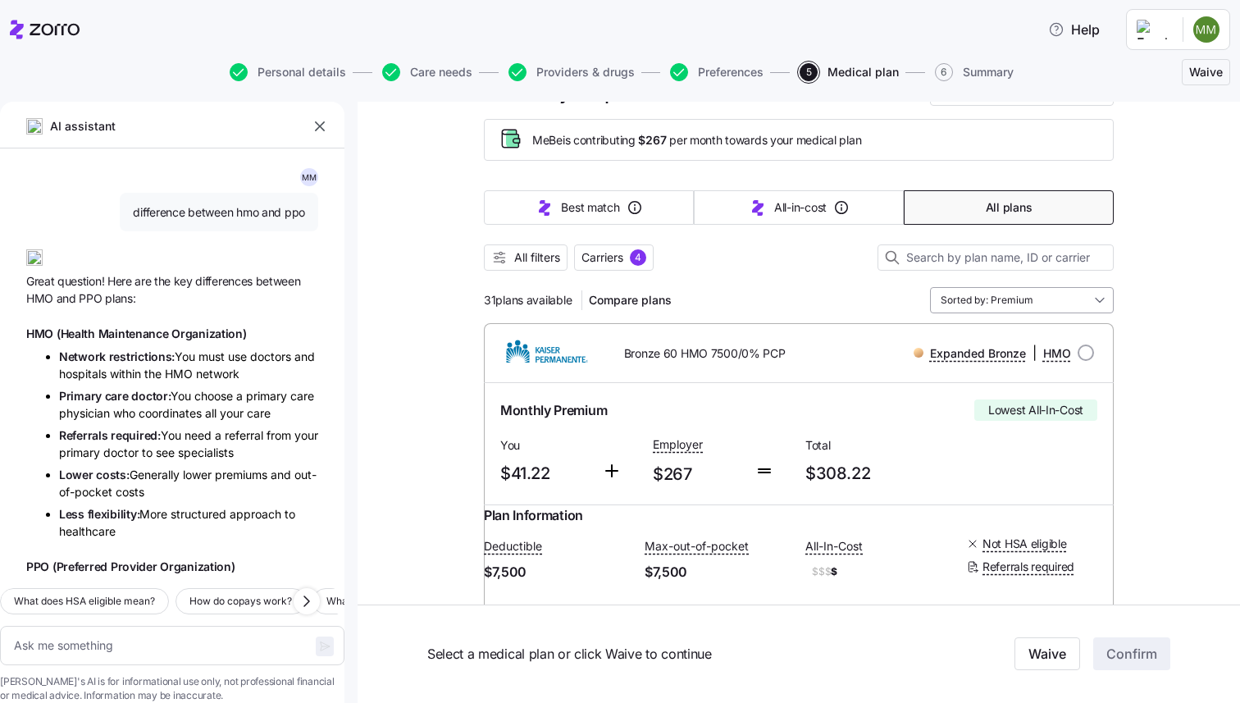
click at [999, 300] on input "Sorted by: Premium" at bounding box center [1022, 300] width 184 height 26
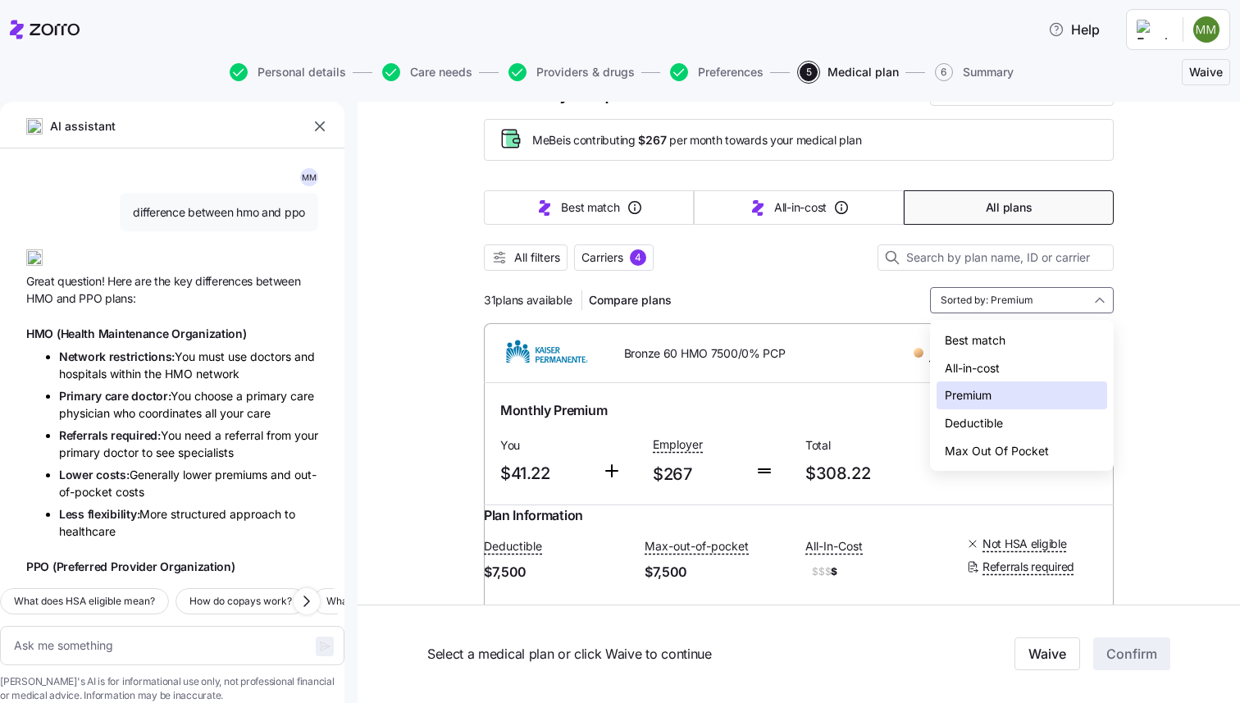
click at [987, 424] on div "Deductible" at bounding box center [1021, 423] width 171 height 28
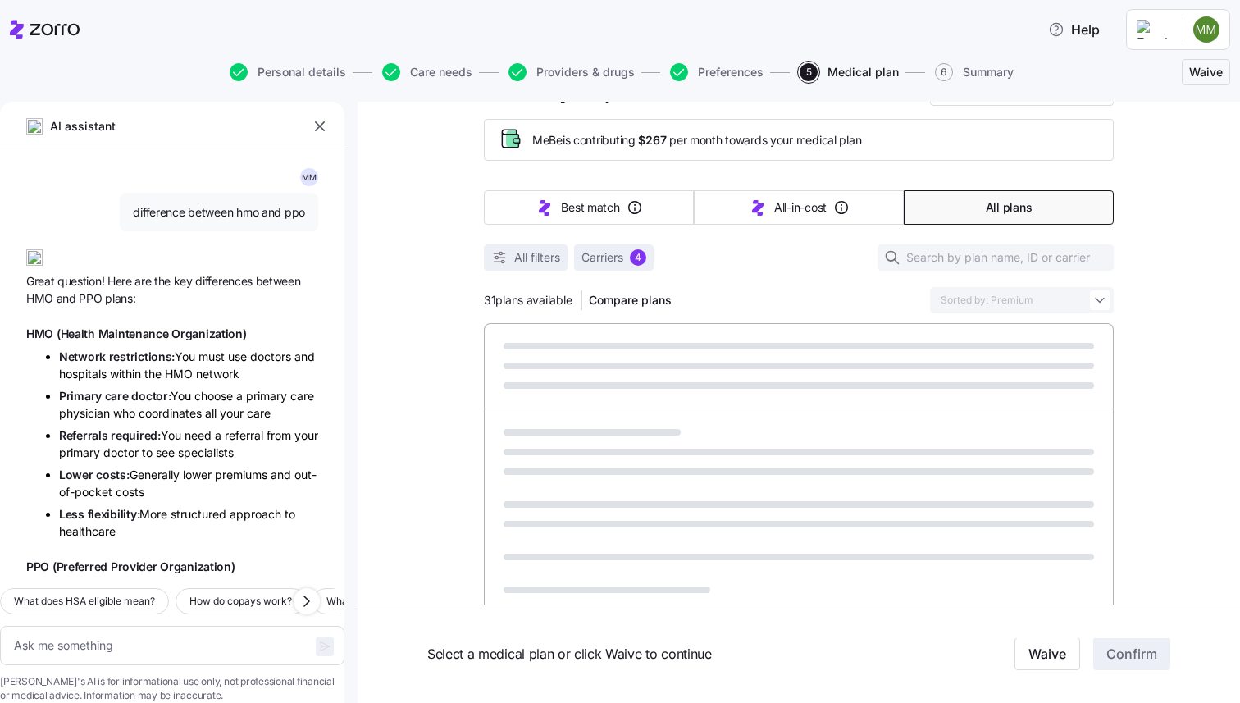
type textarea "x"
type input "Sorted by: Deductible"
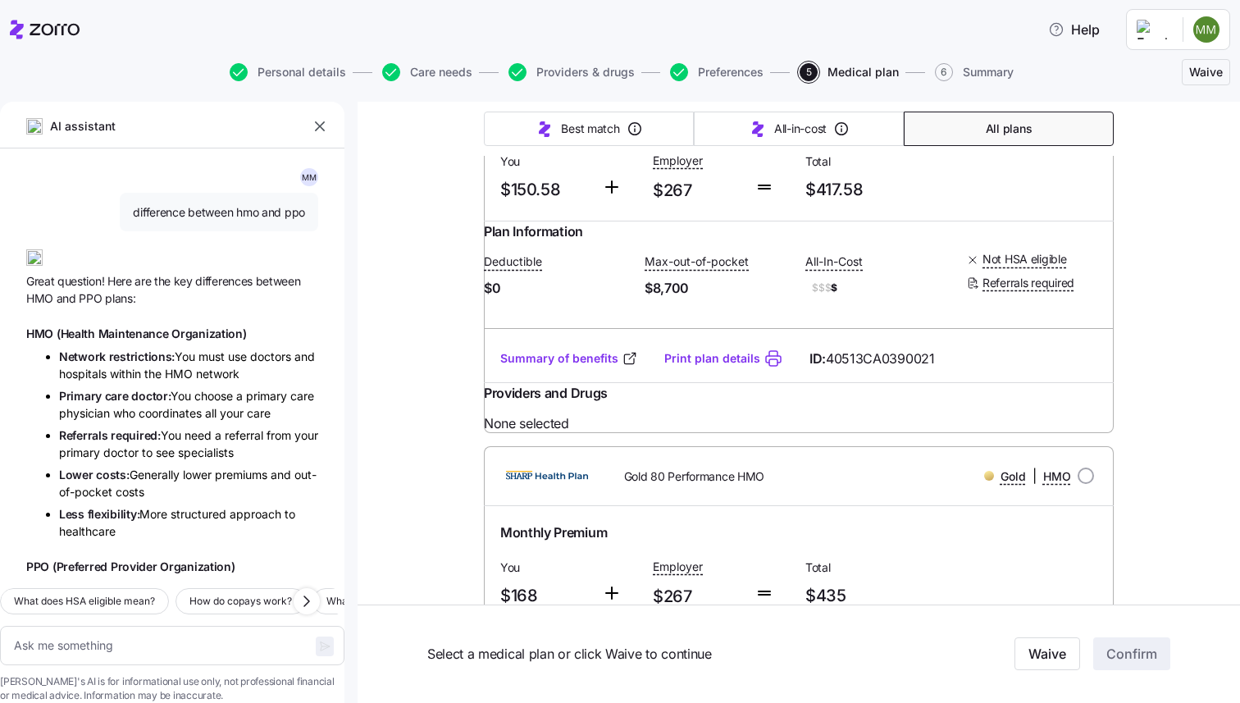
scroll to position [204, 0]
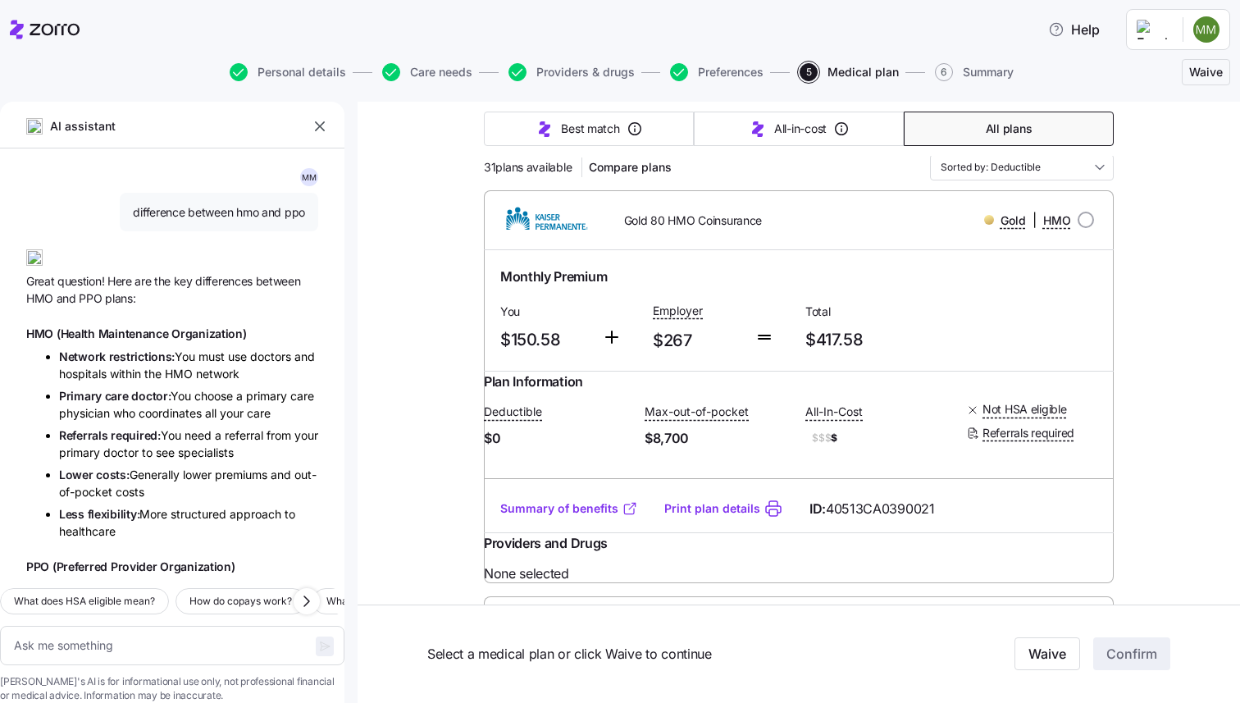
click at [594, 517] on link "Summary of benefits" at bounding box center [569, 508] width 138 height 16
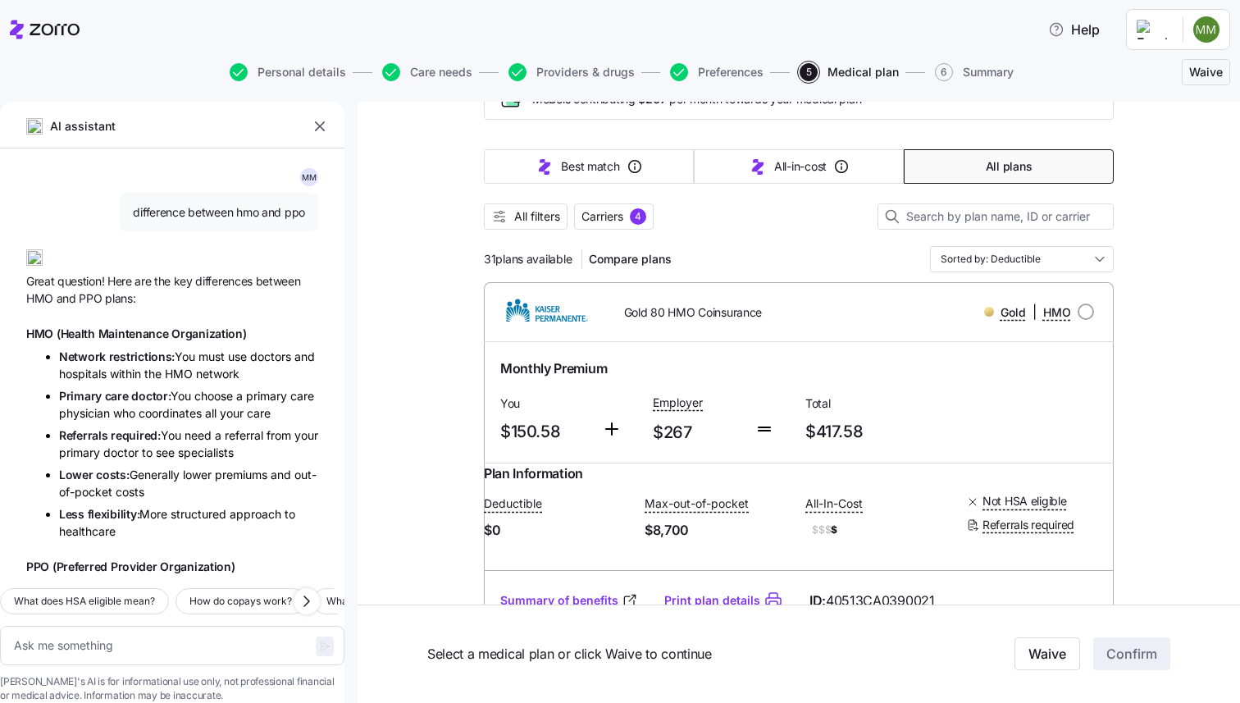
scroll to position [121, 0]
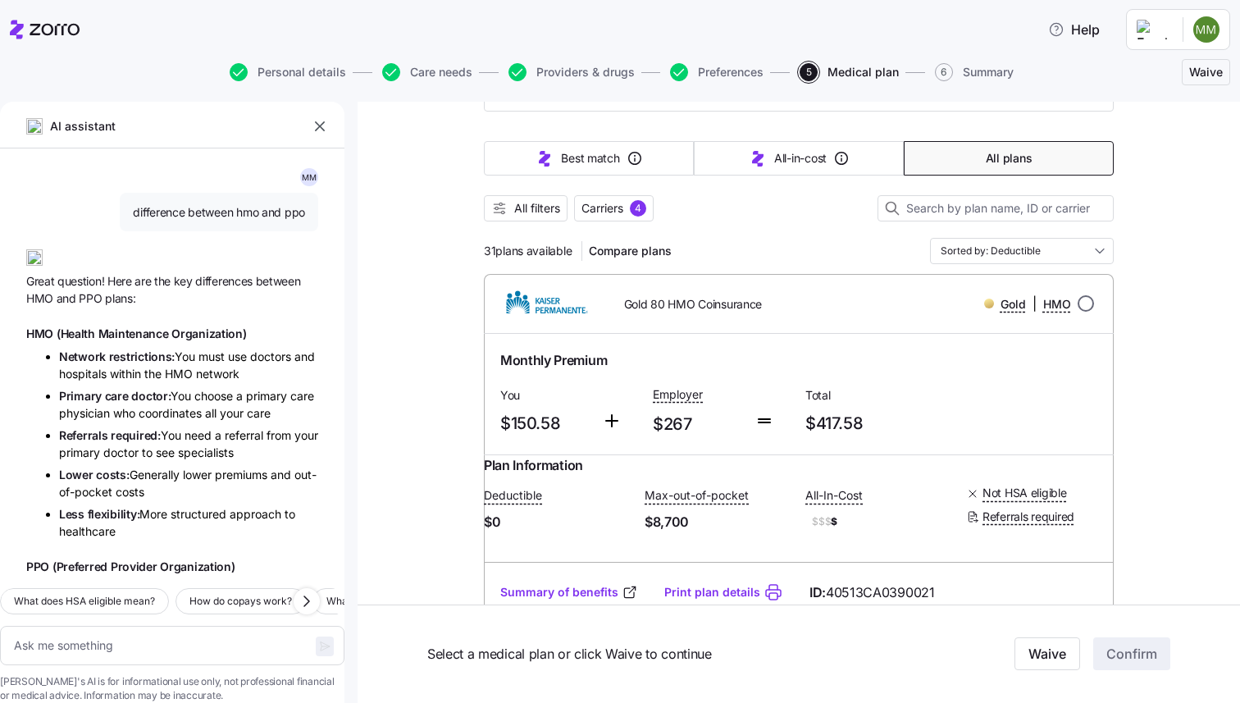
click at [1081, 303] on input "radio" at bounding box center [1085, 303] width 16 height 16
radio input "true"
type textarea "x"
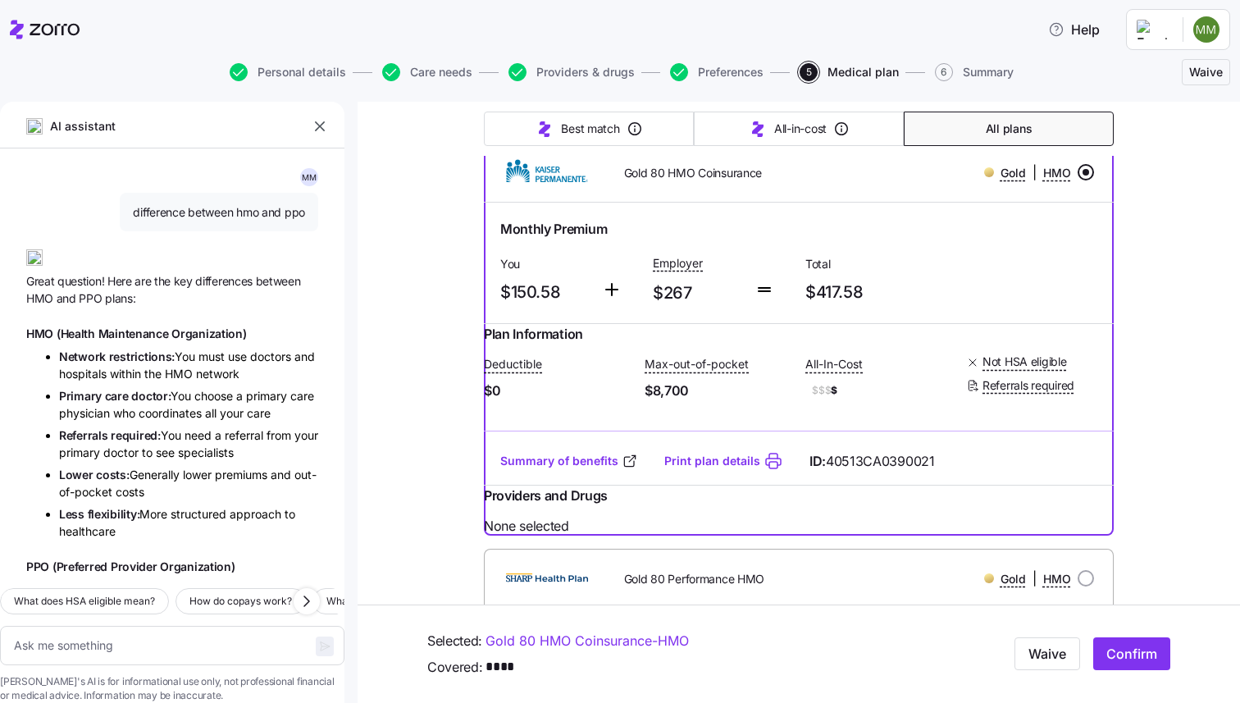
scroll to position [253, 0]
